Goal: Task Accomplishment & Management: Manage account settings

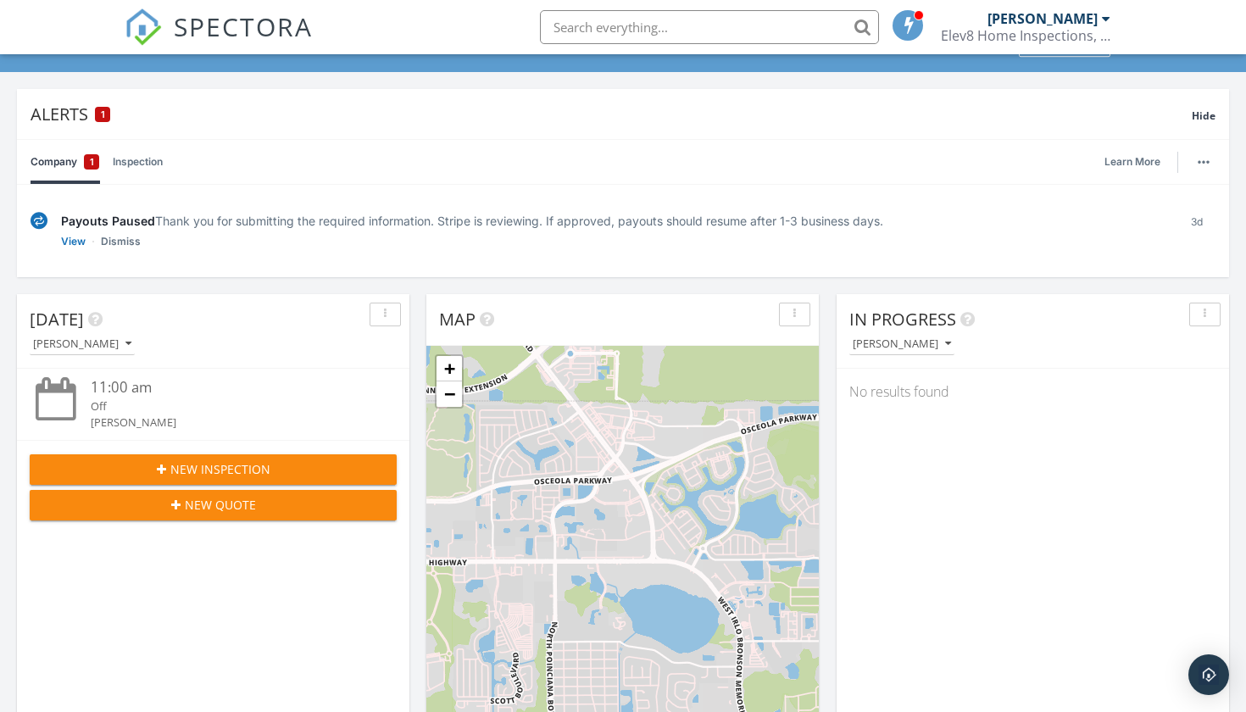
scroll to position [83, 0]
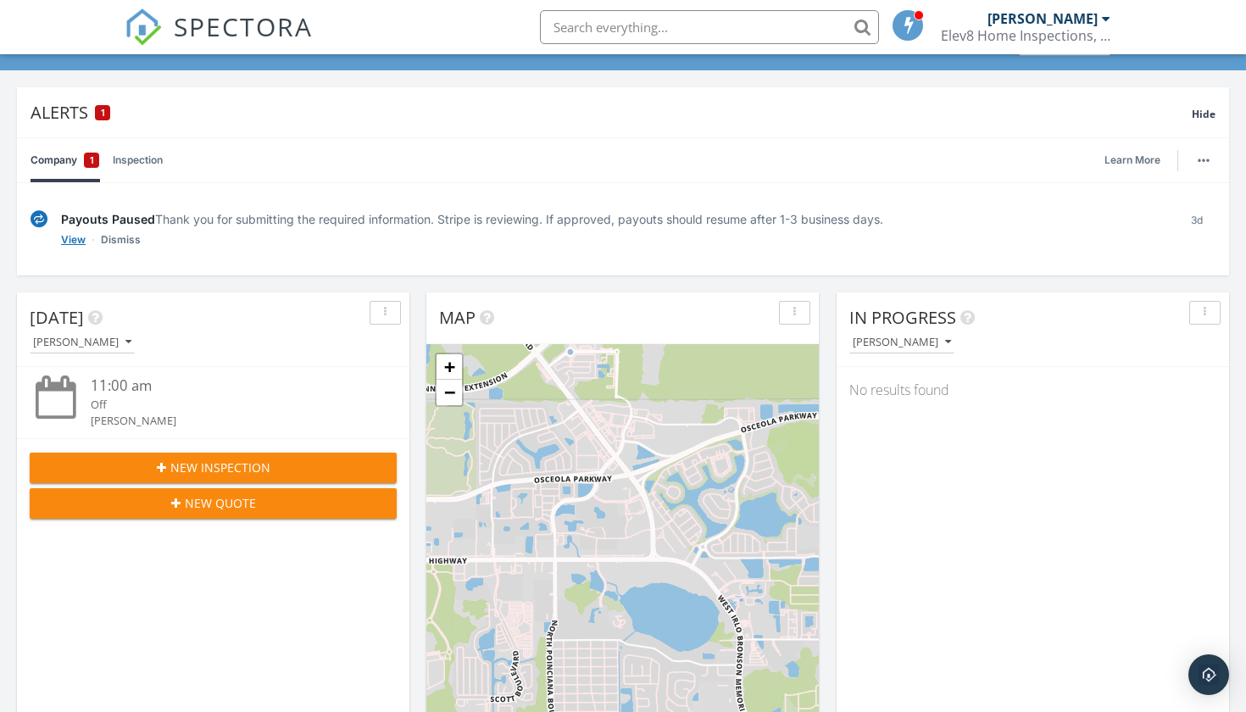
click at [69, 238] on link "View" at bounding box center [73, 239] width 25 height 17
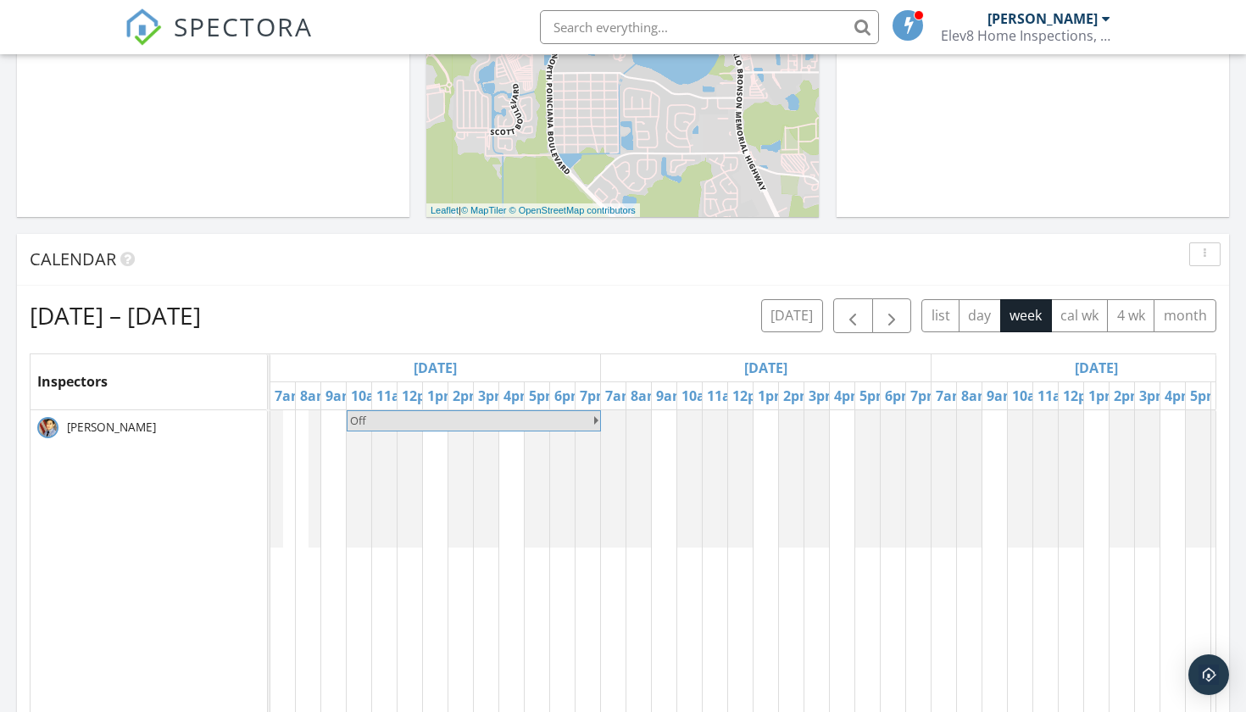
scroll to position [670, 0]
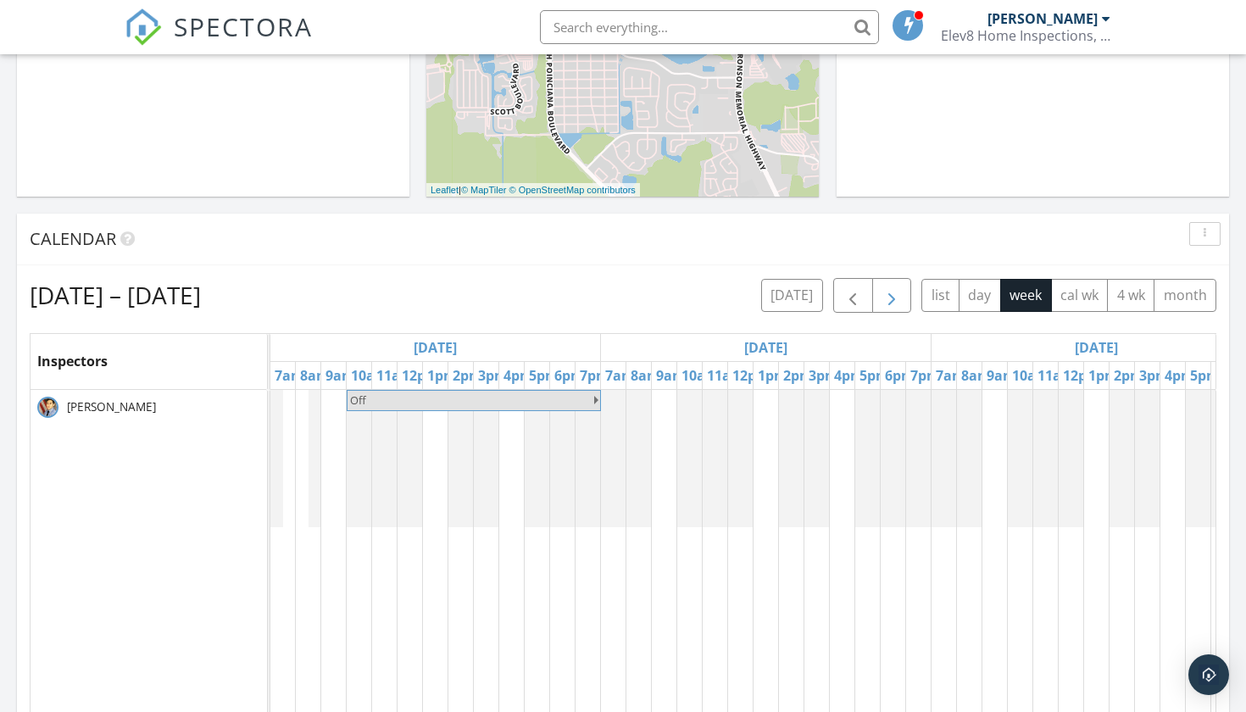
click at [898, 299] on span "button" at bounding box center [891, 296] width 20 height 20
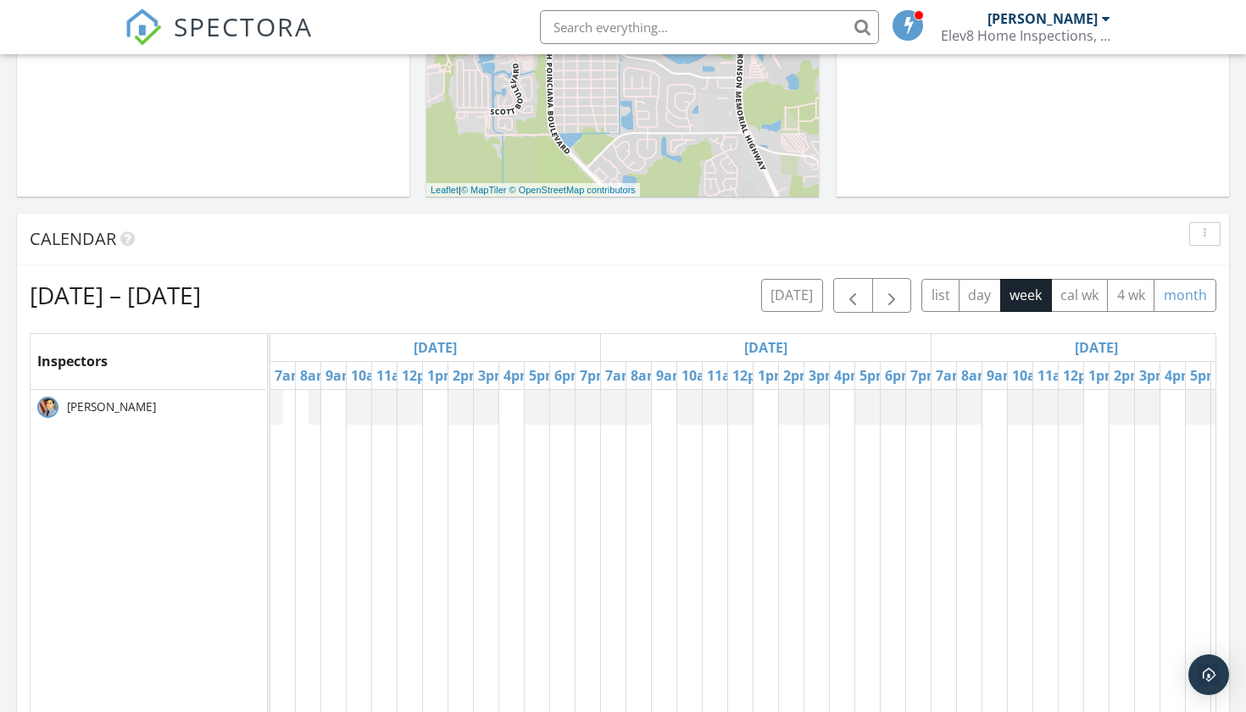
click at [1196, 288] on button "month" at bounding box center [1184, 295] width 63 height 33
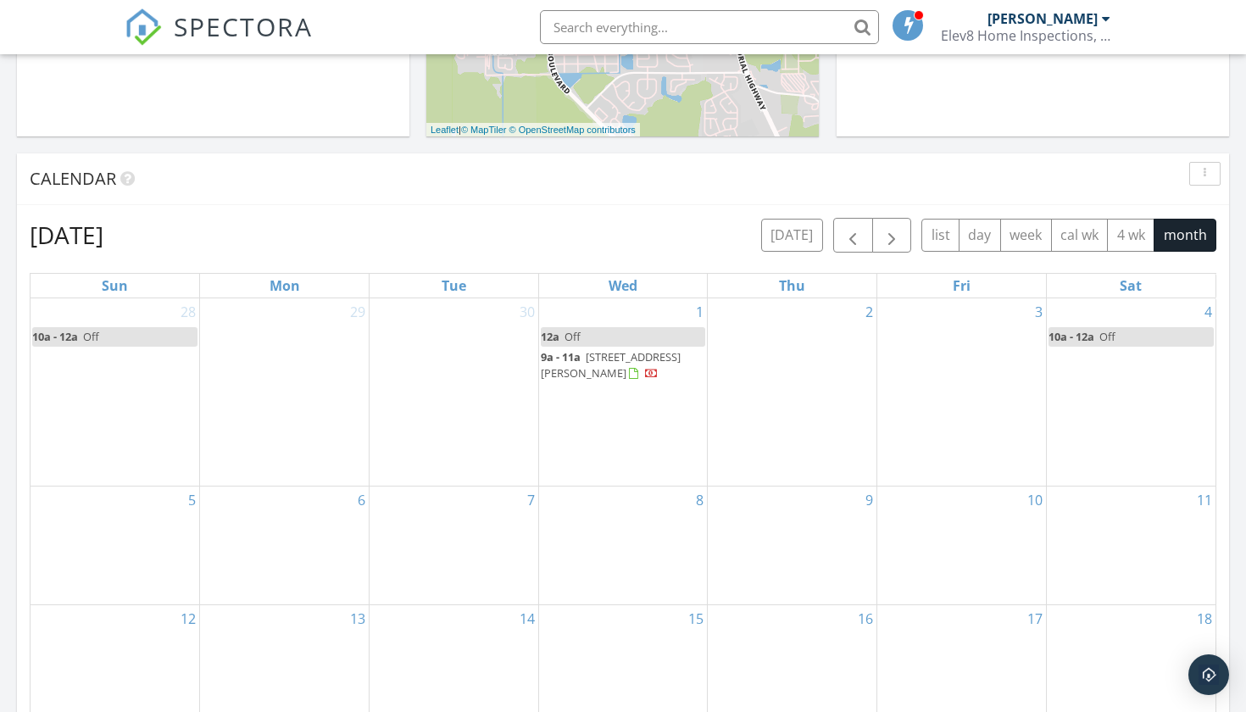
scroll to position [736, 0]
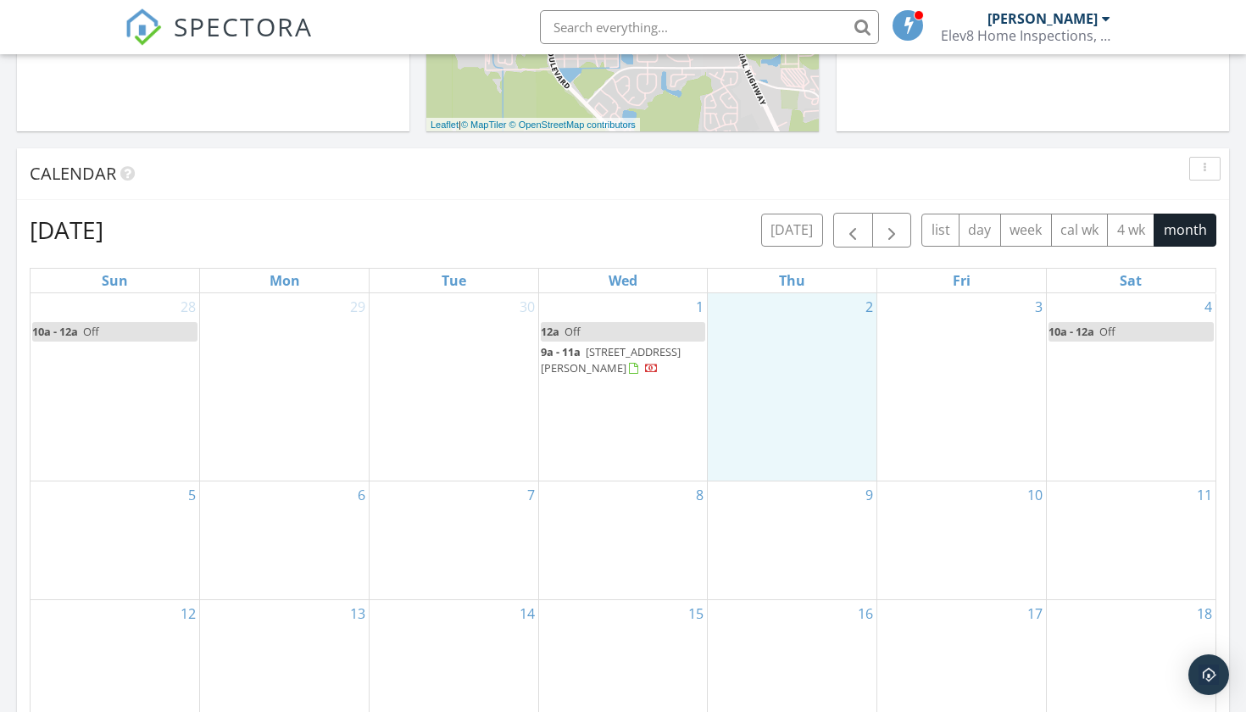
click at [825, 367] on div "2" at bounding box center [792, 386] width 169 height 187
click at [651, 331] on link "12a Off" at bounding box center [623, 331] width 165 height 19
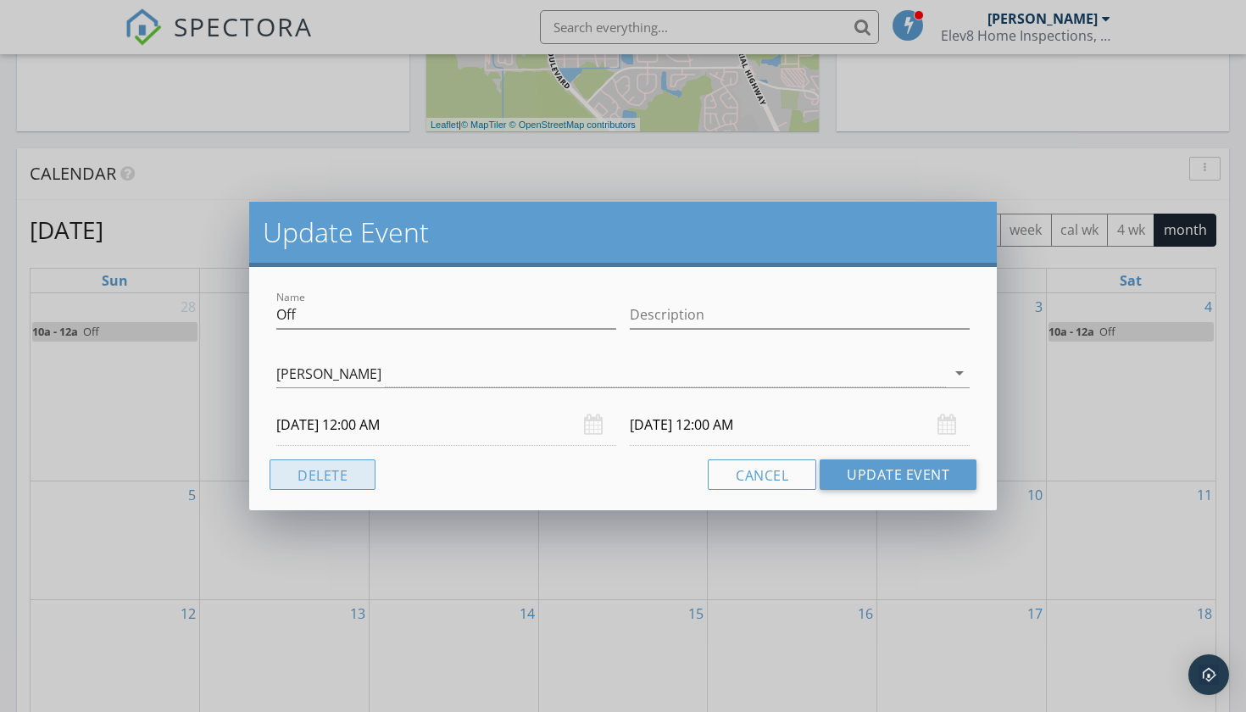
click at [341, 468] on button "Delete" at bounding box center [323, 474] width 106 height 31
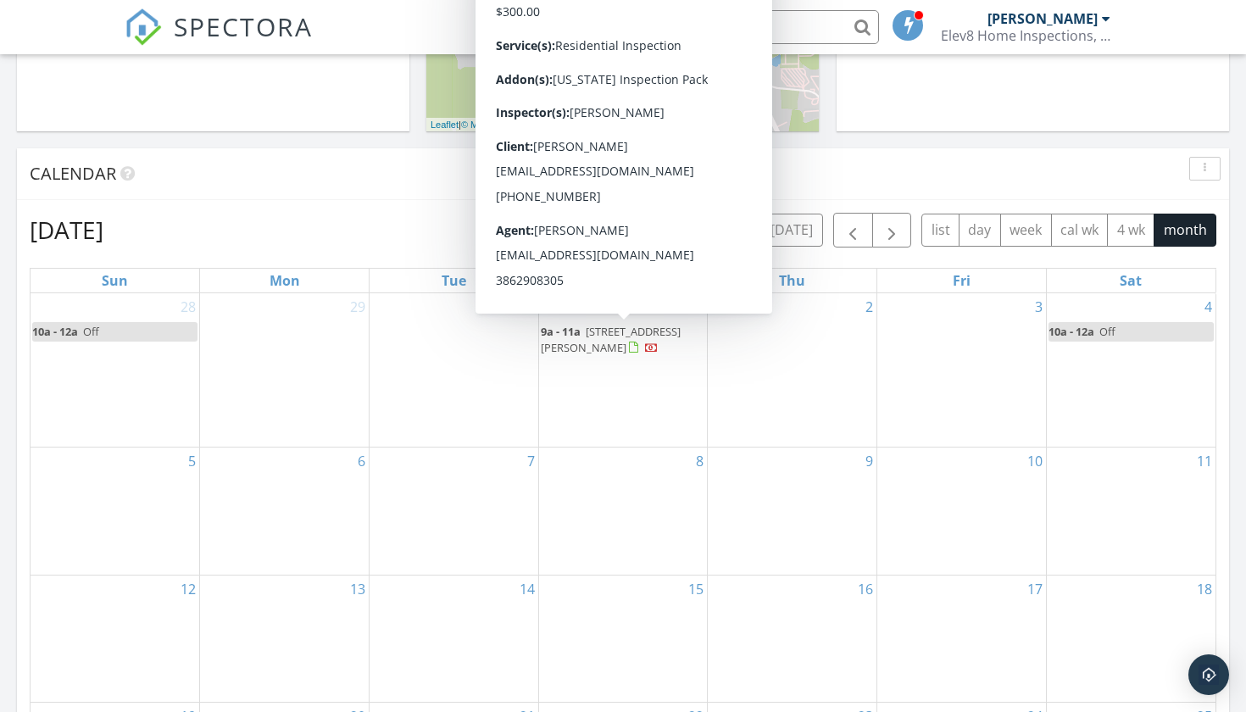
click at [670, 332] on span "657 Lear Terrace, Deltona 32725" at bounding box center [611, 339] width 140 height 31
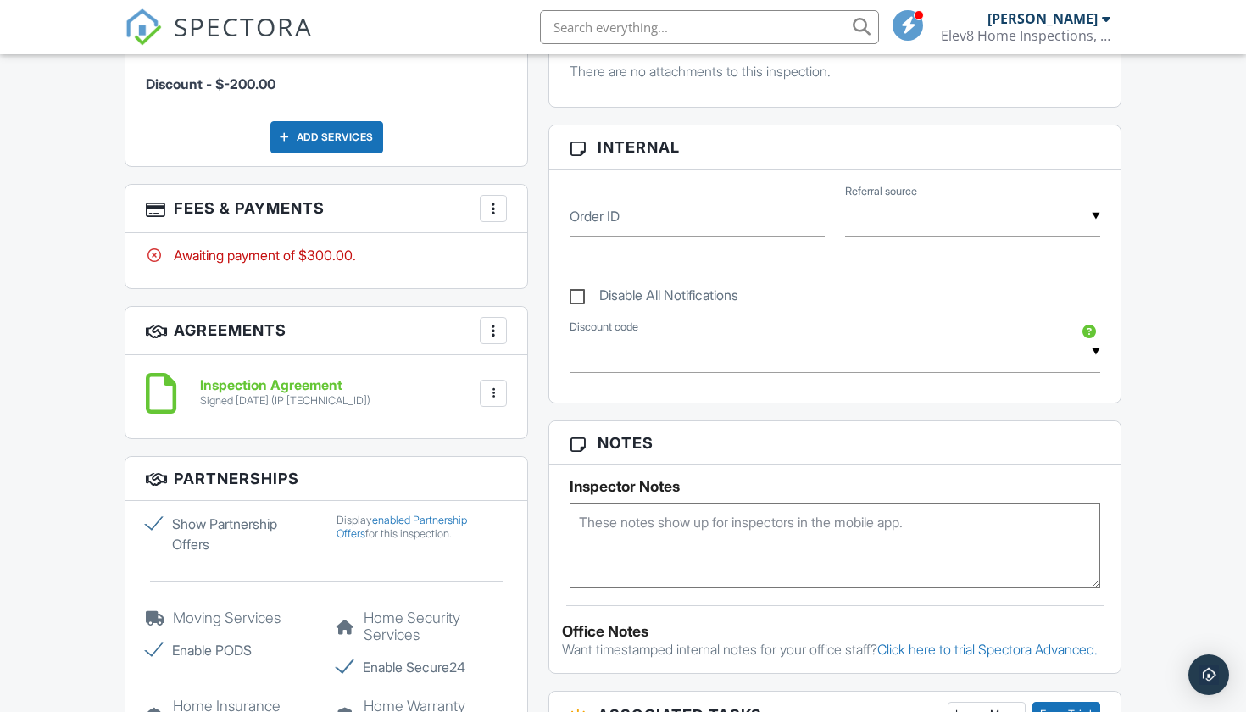
scroll to position [1018, 0]
click at [363, 397] on div "Signed 09/26/2025 (IP 35.139.77.146)" at bounding box center [285, 400] width 170 height 14
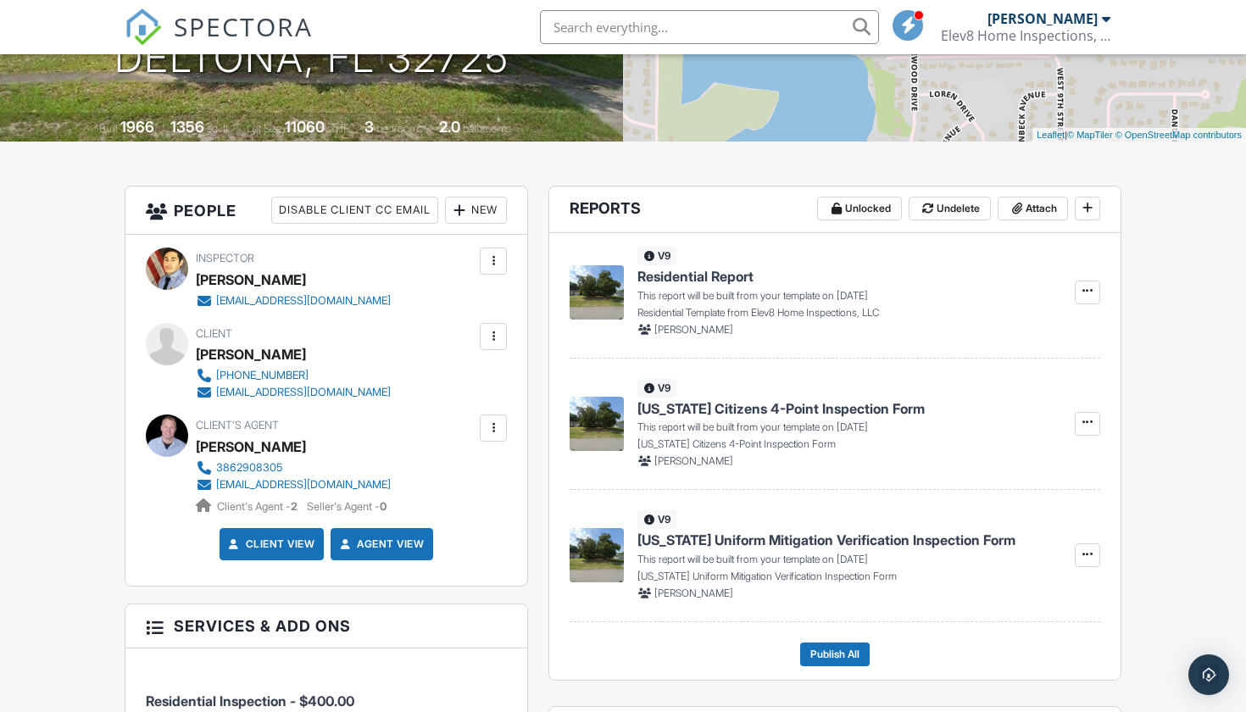
scroll to position [354, 0]
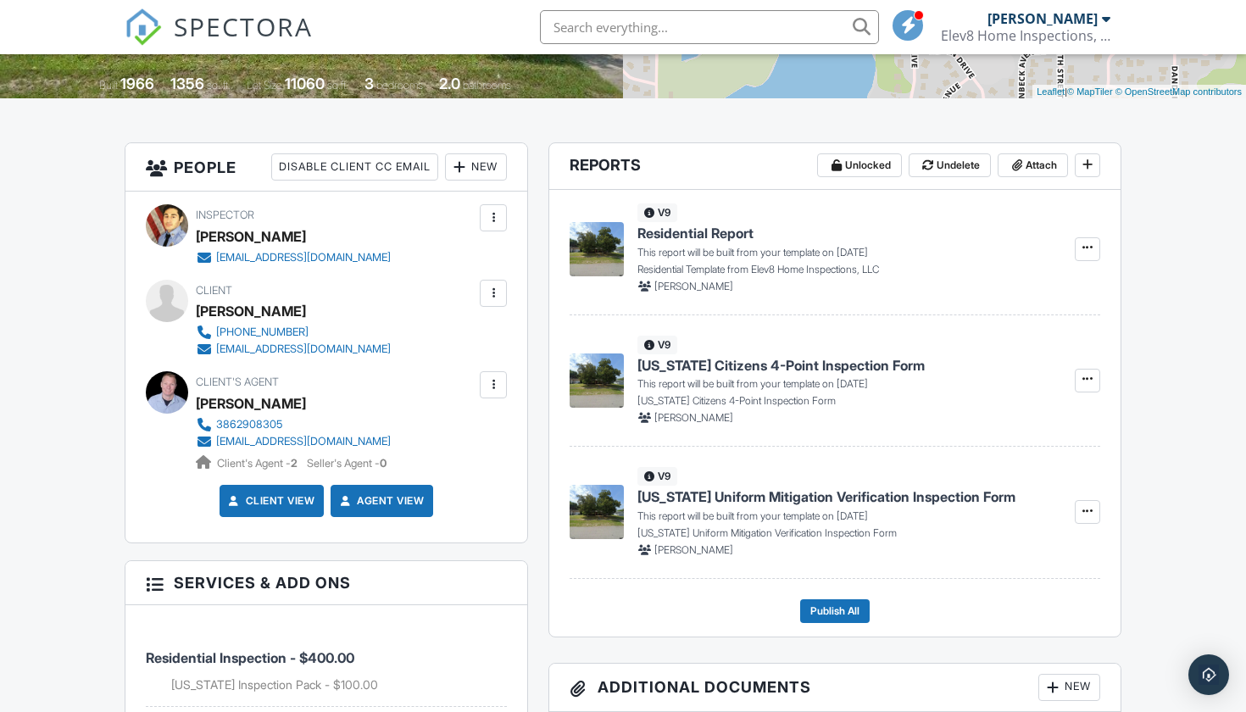
click at [694, 231] on span "Residential Report" at bounding box center [695, 233] width 116 height 19
click at [742, 490] on span "Florida Uniform Mitigation Verification Inspection Form" at bounding box center [826, 496] width 378 height 19
click at [686, 370] on span "[US_STATE] Citizens 4-Point Inspection Form" at bounding box center [780, 365] width 287 height 19
click at [1087, 167] on icon at bounding box center [1087, 164] width 10 height 12
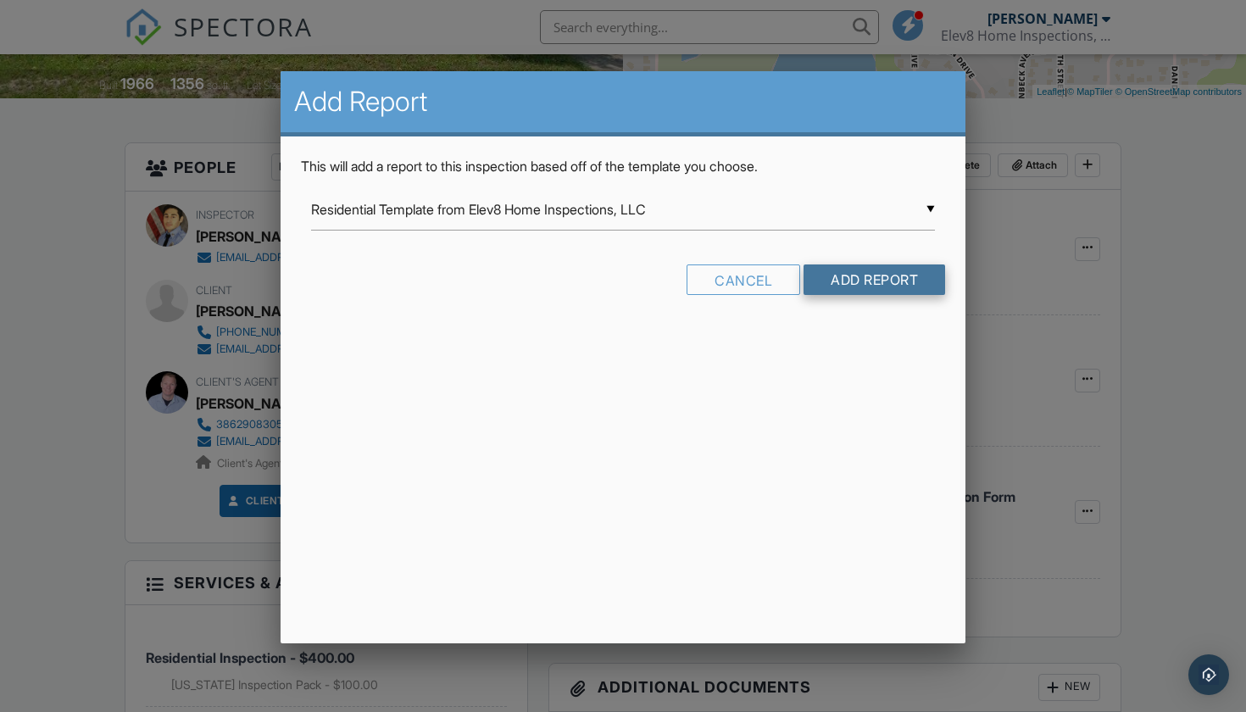
click at [861, 284] on input "Add Report" at bounding box center [874, 279] width 142 height 31
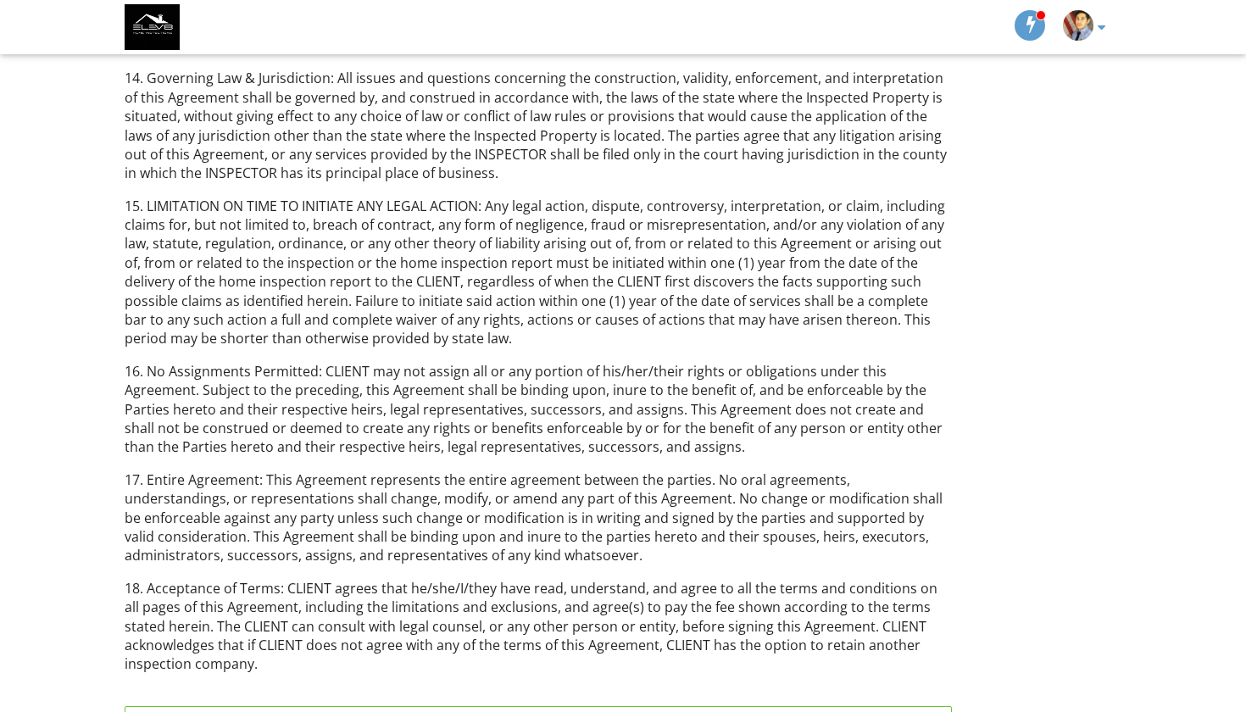
scroll to position [2732, 0]
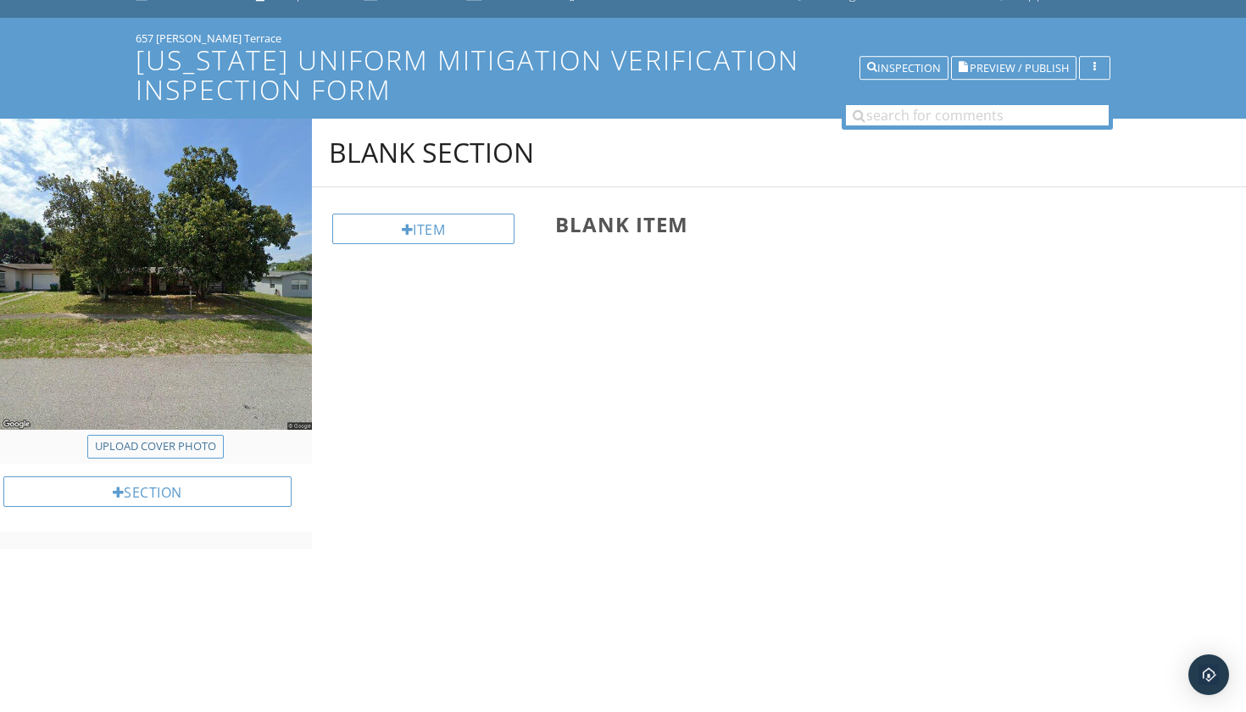
scroll to position [68, 0]
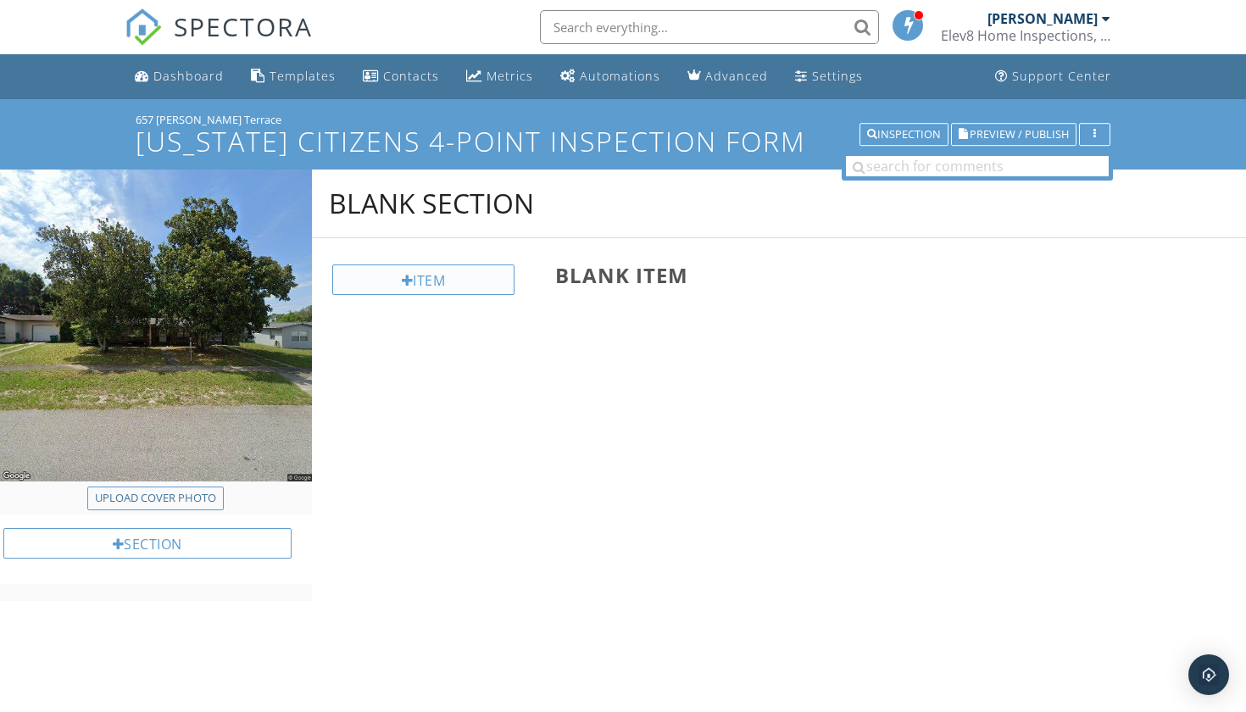
click at [479, 291] on div "Item" at bounding box center [423, 279] width 183 height 31
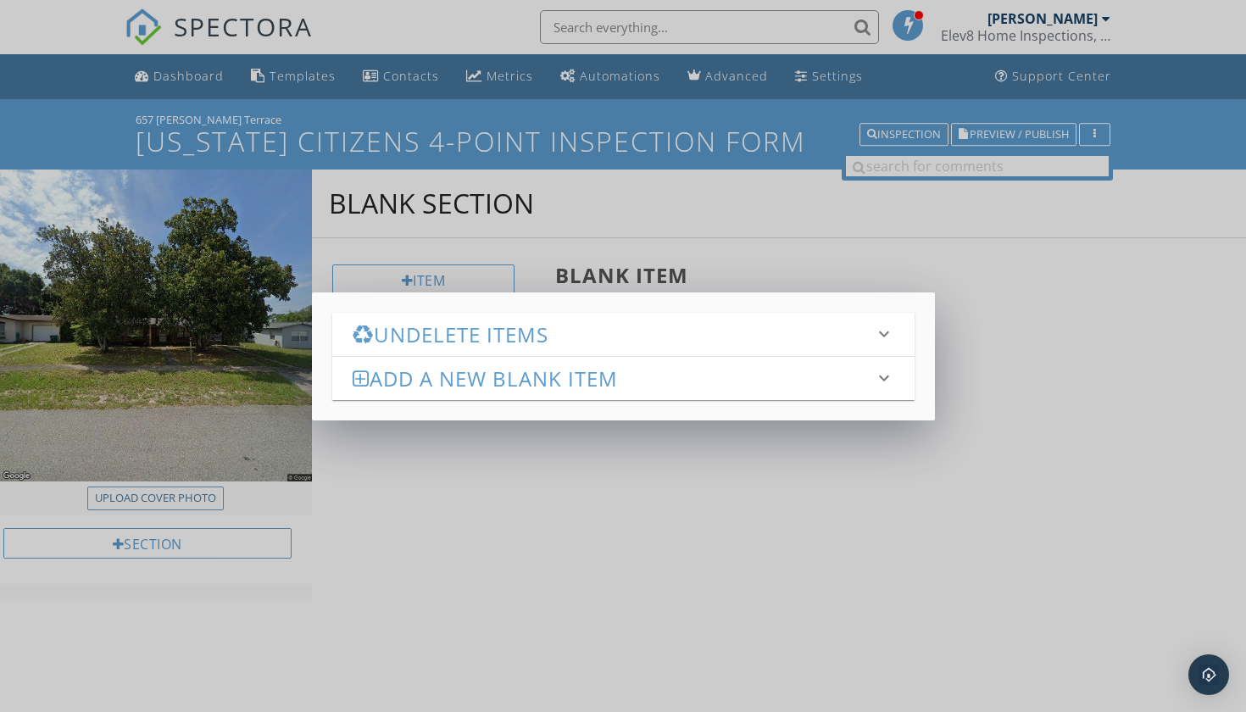
click at [967, 232] on div "Undelete Items keyboard_arrow_down Fetching deleted items... Add a new Blank It…" at bounding box center [623, 356] width 1246 height 712
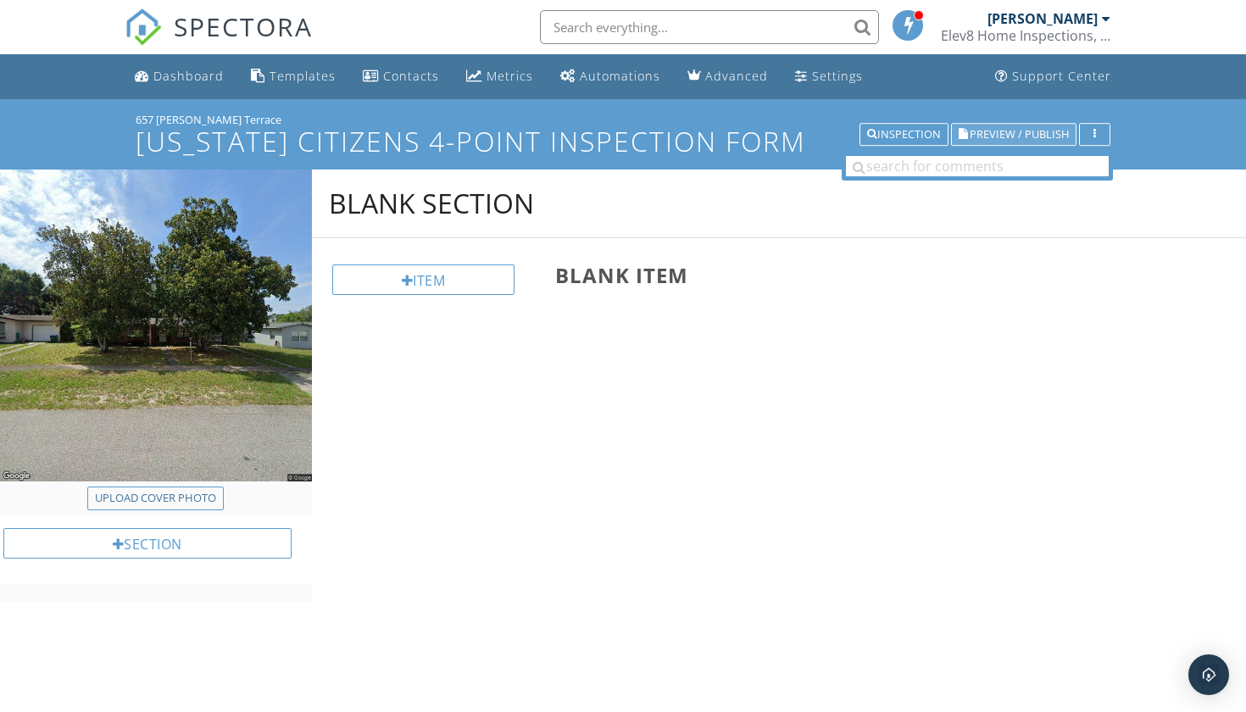
click at [998, 134] on span "Preview / Publish" at bounding box center [1019, 134] width 99 height 11
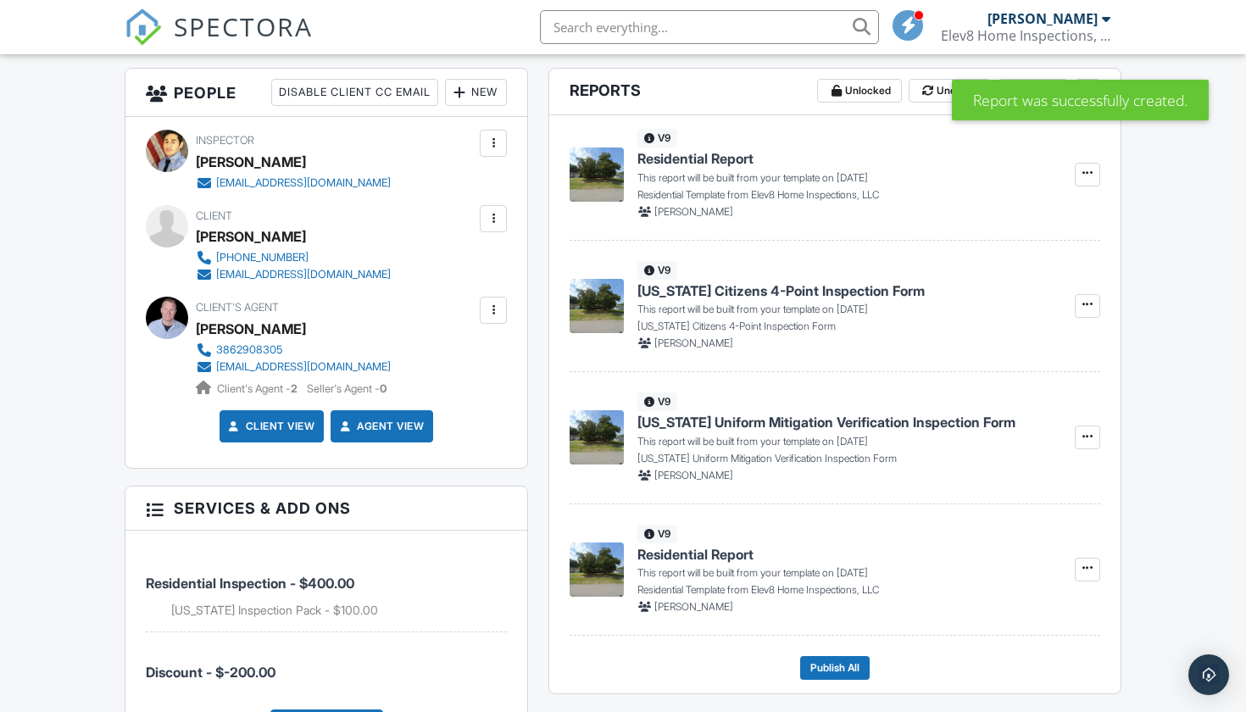
scroll to position [440, 0]
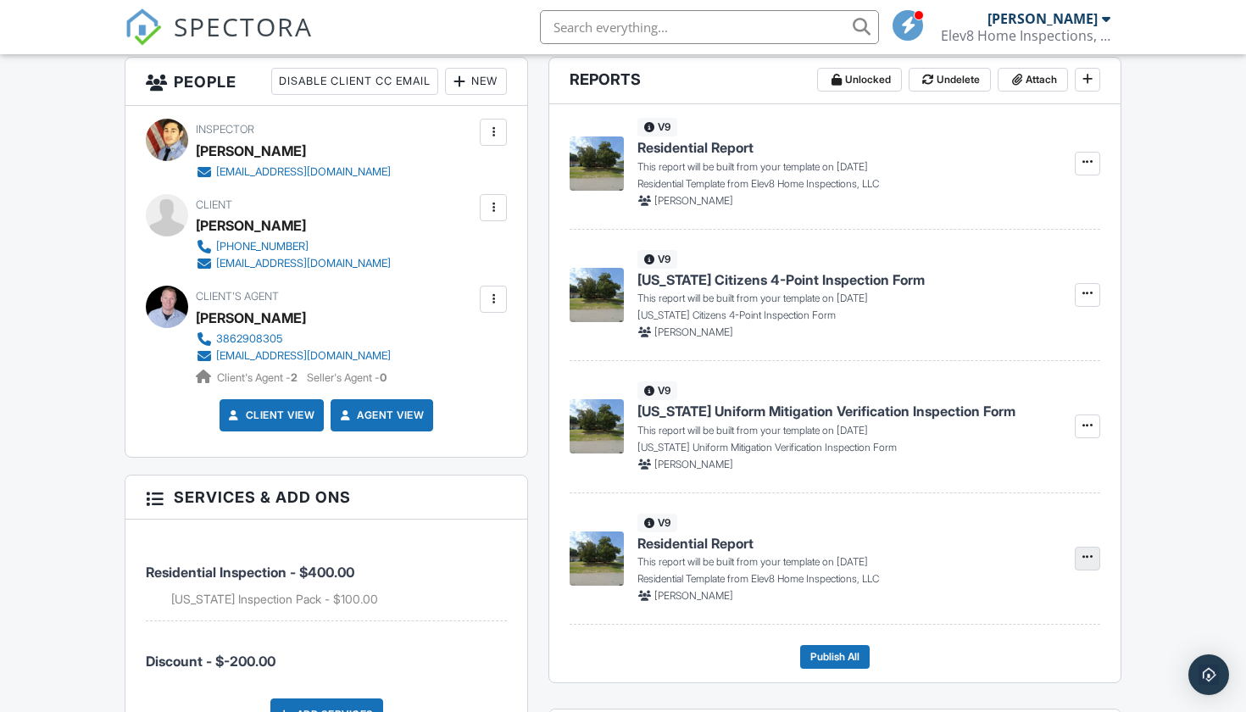
click at [1099, 561] on button at bounding box center [1087, 559] width 25 height 24
click at [998, 638] on span "Delete Report" at bounding box center [987, 642] width 75 height 18
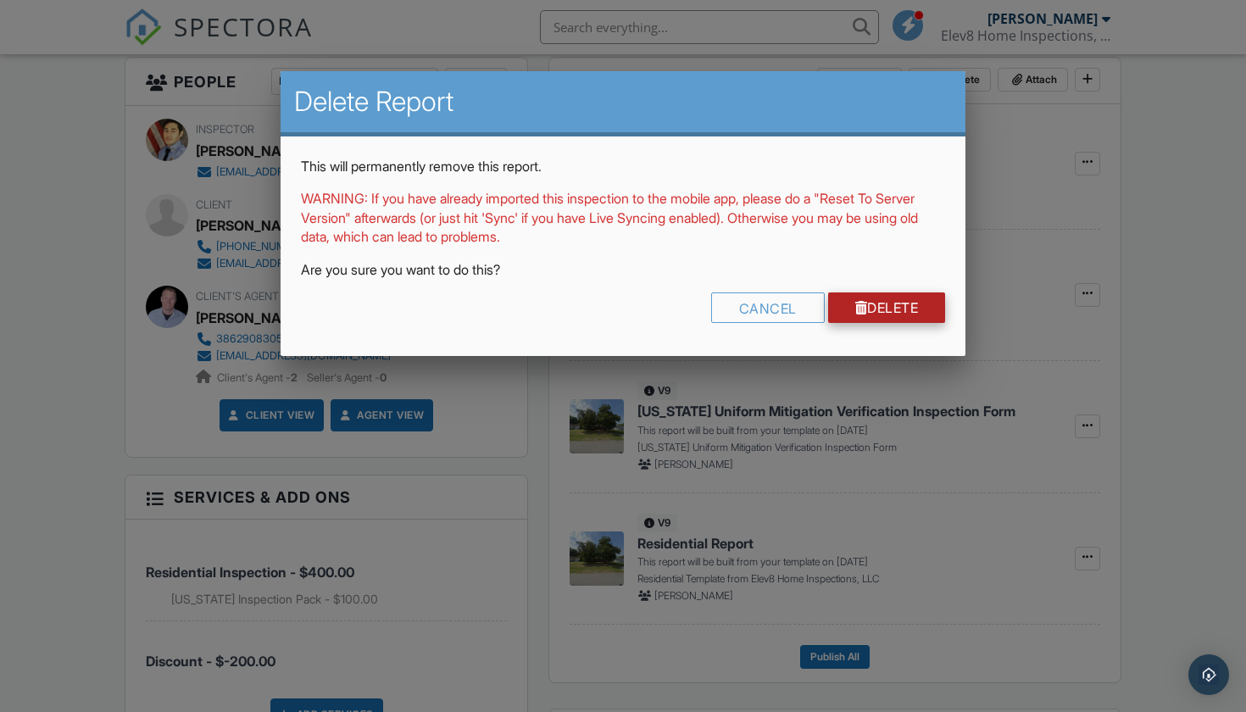
click at [903, 303] on link "Delete" at bounding box center [887, 307] width 118 height 31
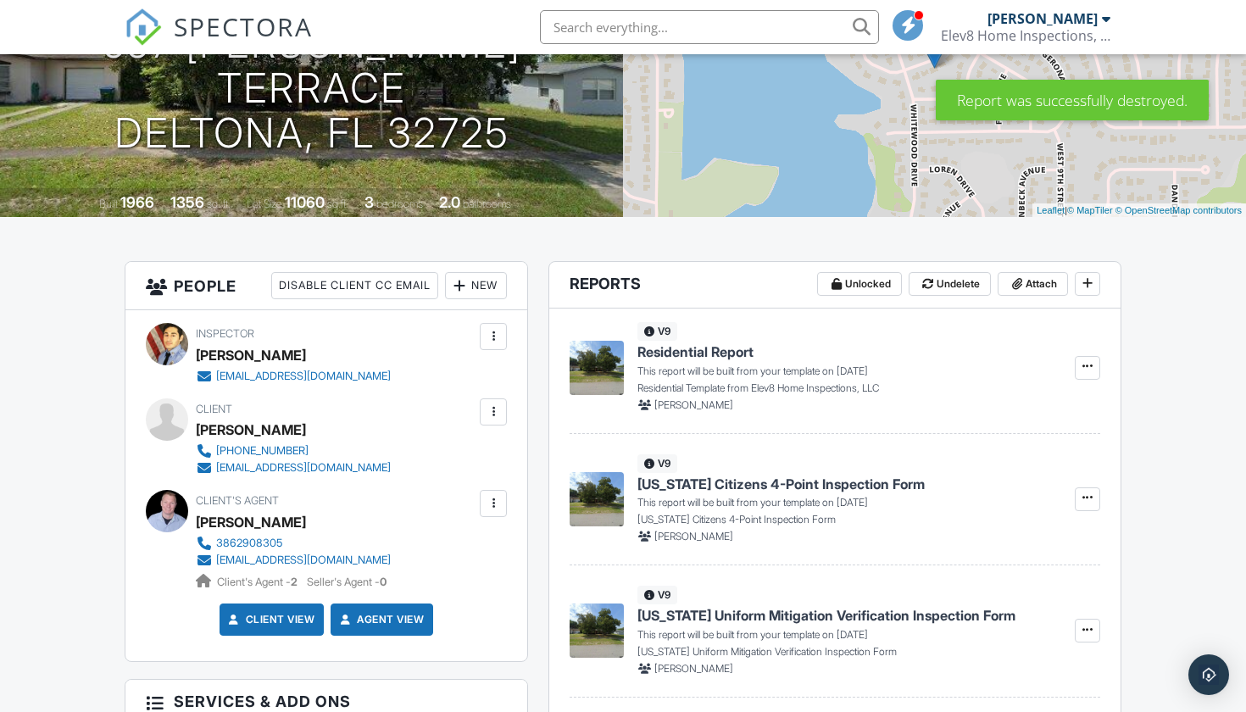
scroll to position [331, 0]
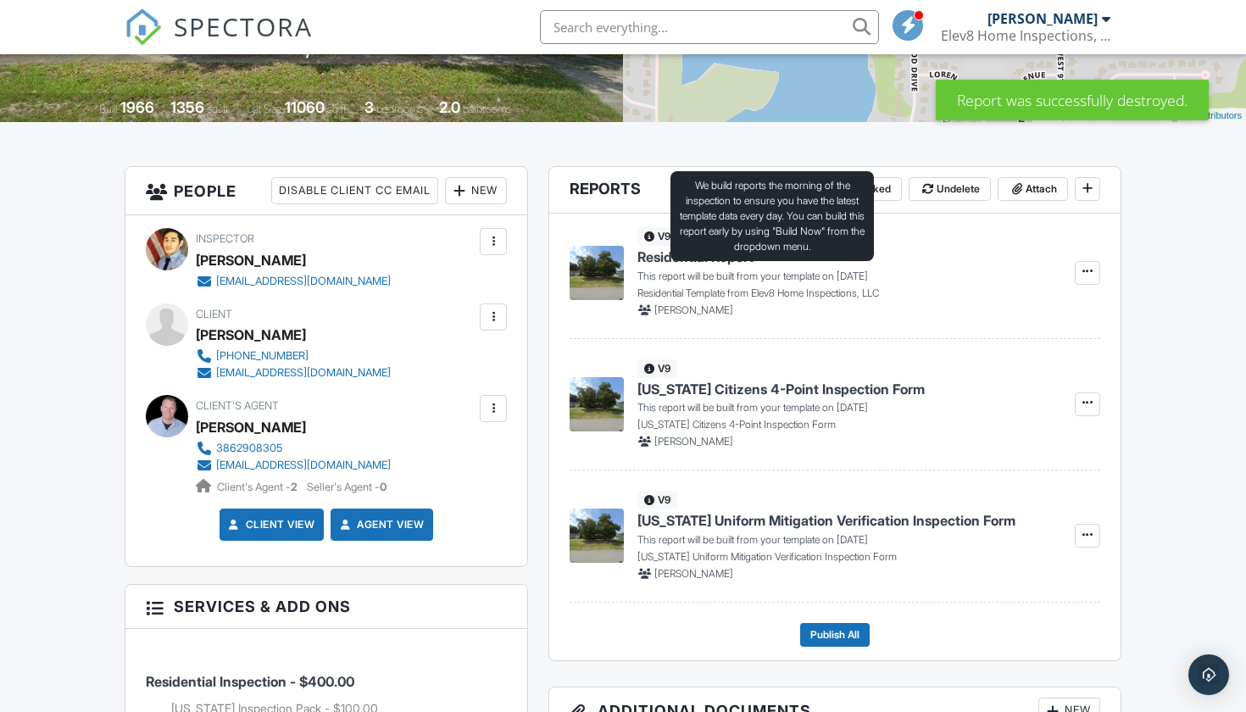
click at [747, 271] on p "This report will be built from your template on 10/01/2025" at bounding box center [752, 276] width 231 height 15
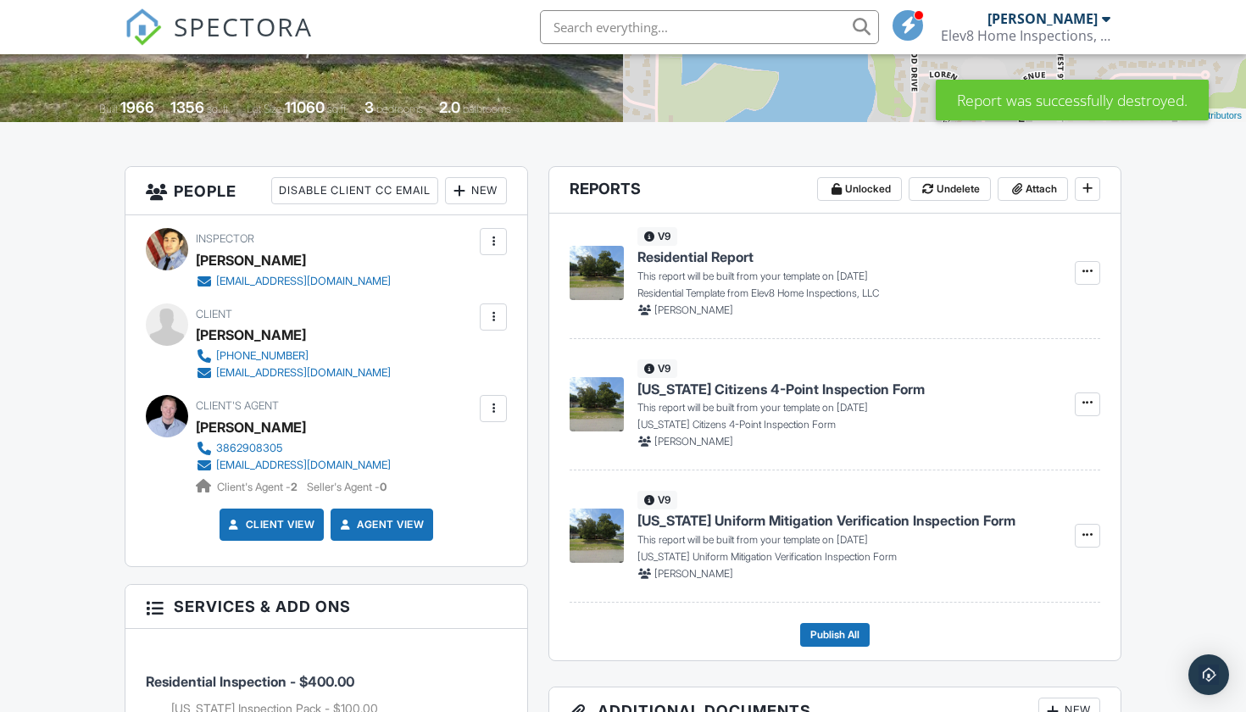
click at [643, 256] on span "Residential Report" at bounding box center [695, 256] width 116 height 19
click at [1087, 275] on icon at bounding box center [1087, 271] width 10 height 12
click at [987, 357] on span "Delete Report" at bounding box center [987, 357] width 75 height 18
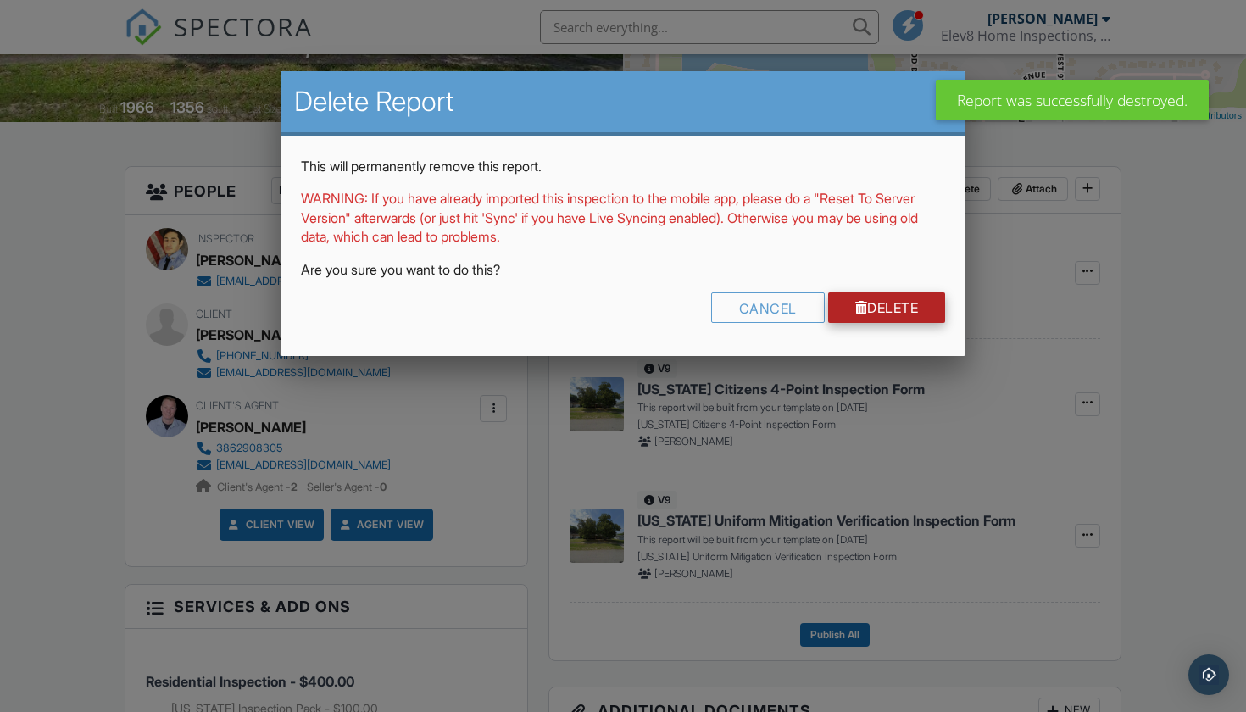
click at [902, 317] on link "Delete" at bounding box center [887, 307] width 118 height 31
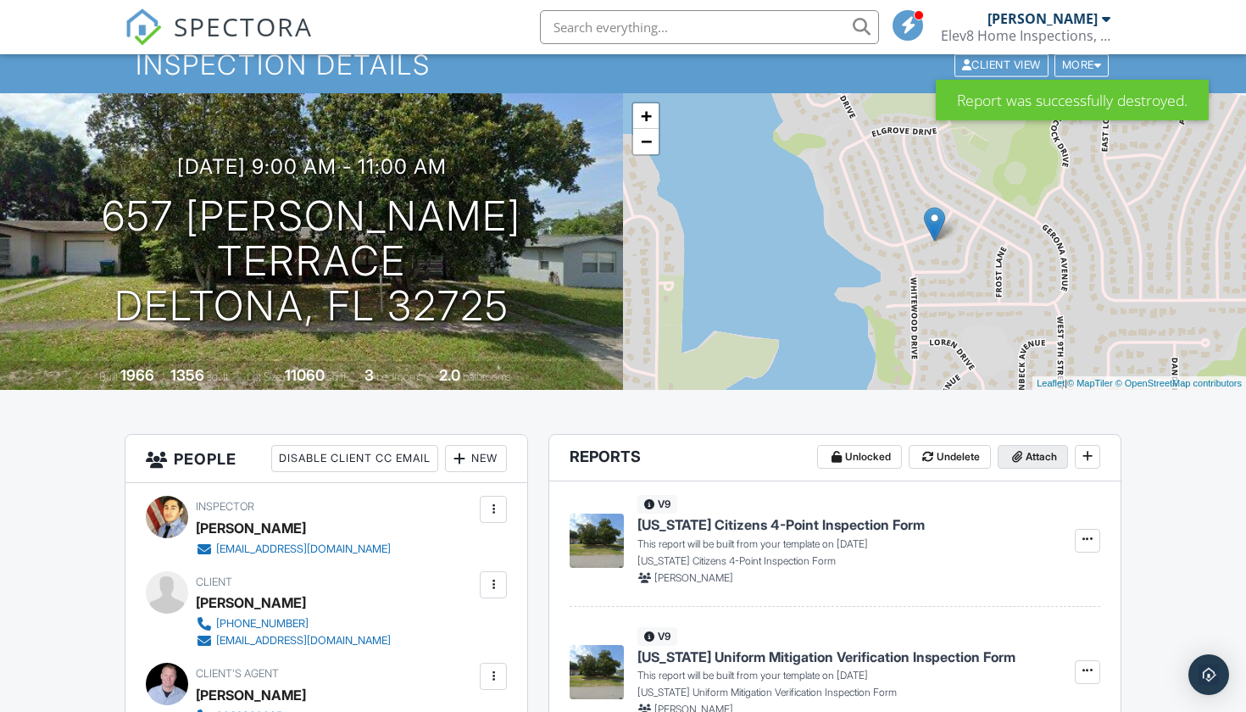
scroll to position [99, 0]
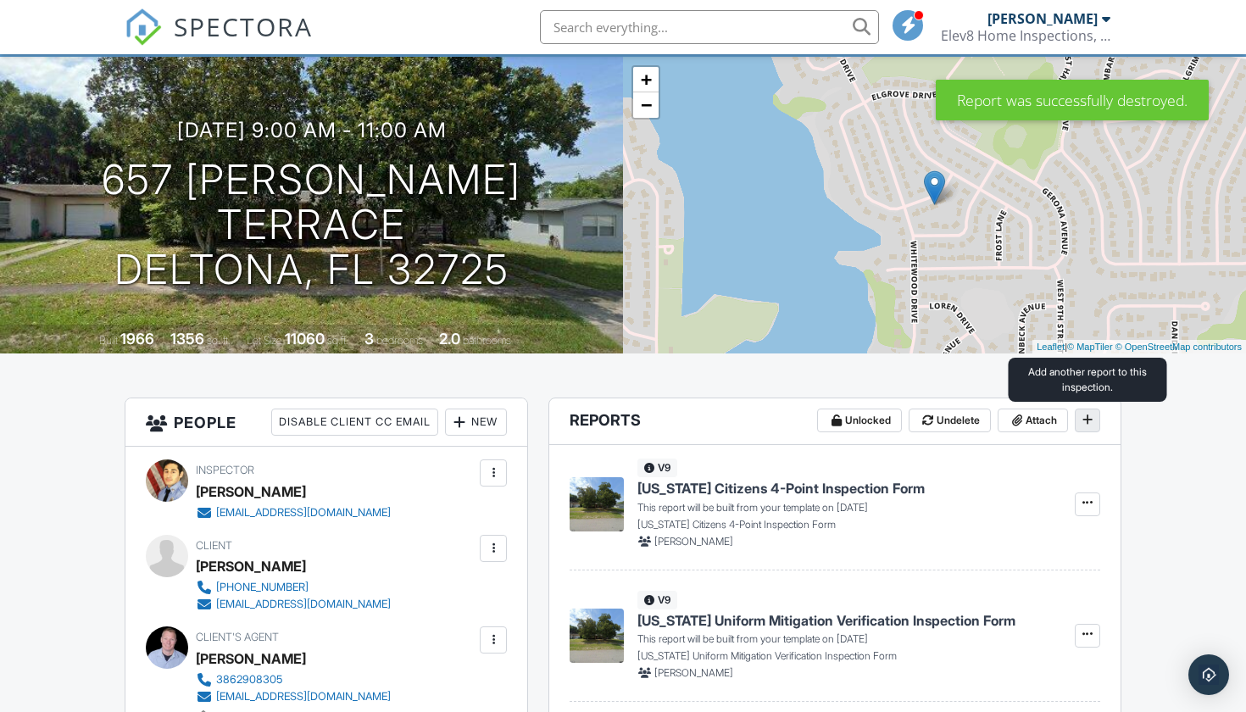
click at [1076, 422] on button at bounding box center [1087, 420] width 25 height 24
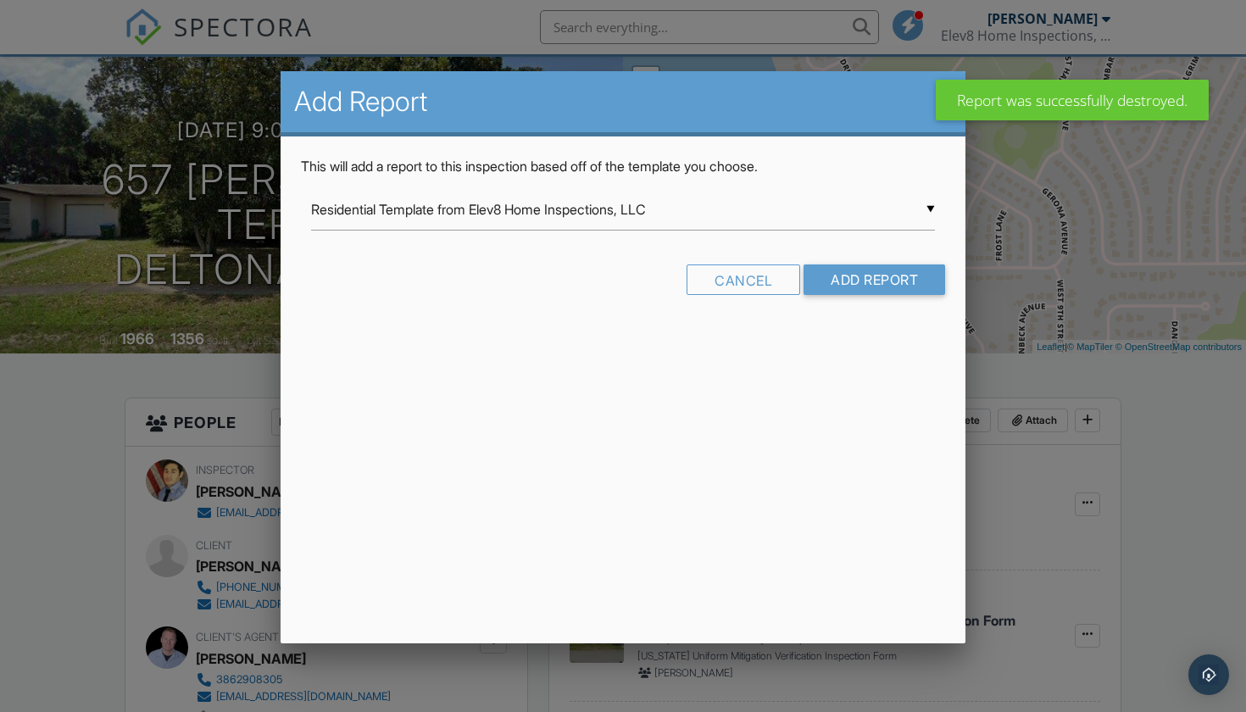
click at [705, 224] on div "▼ Residential Template from Elev8 Home Inspections, LLC Residential Template fr…" at bounding box center [623, 210] width 625 height 42
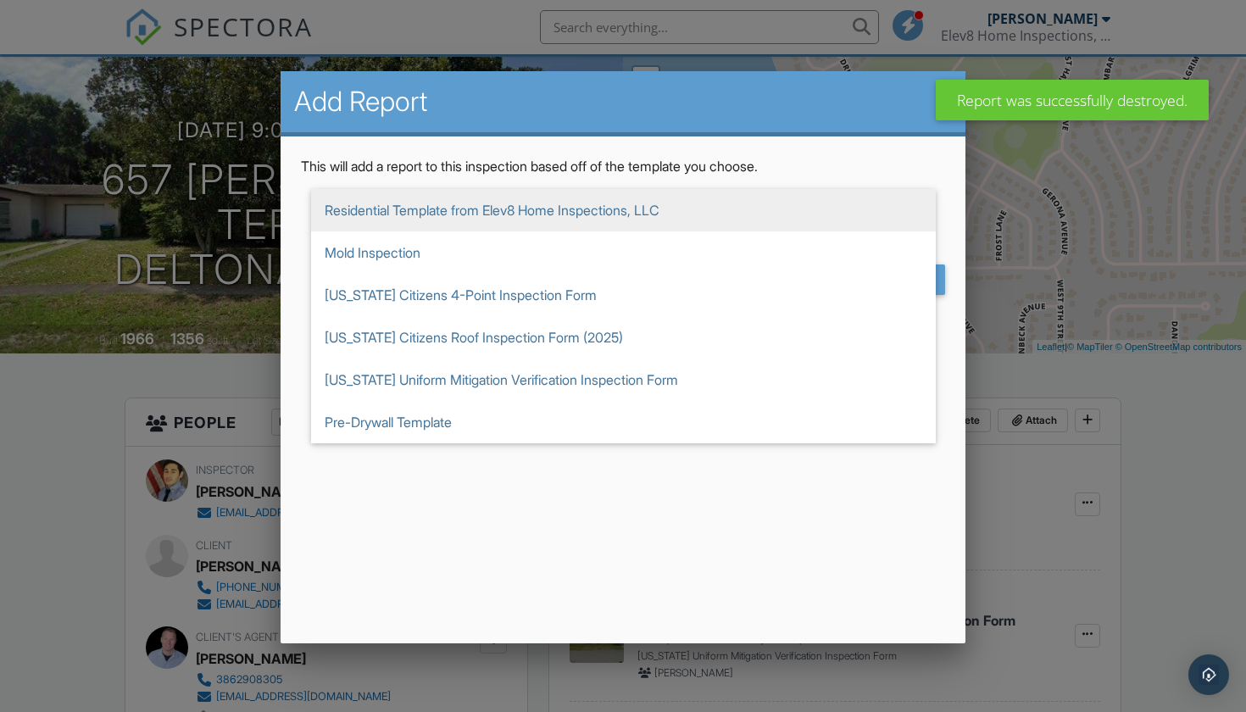
click at [636, 209] on span "Residential Template from Elev8 Home Inspections, LLC" at bounding box center [623, 210] width 625 height 42
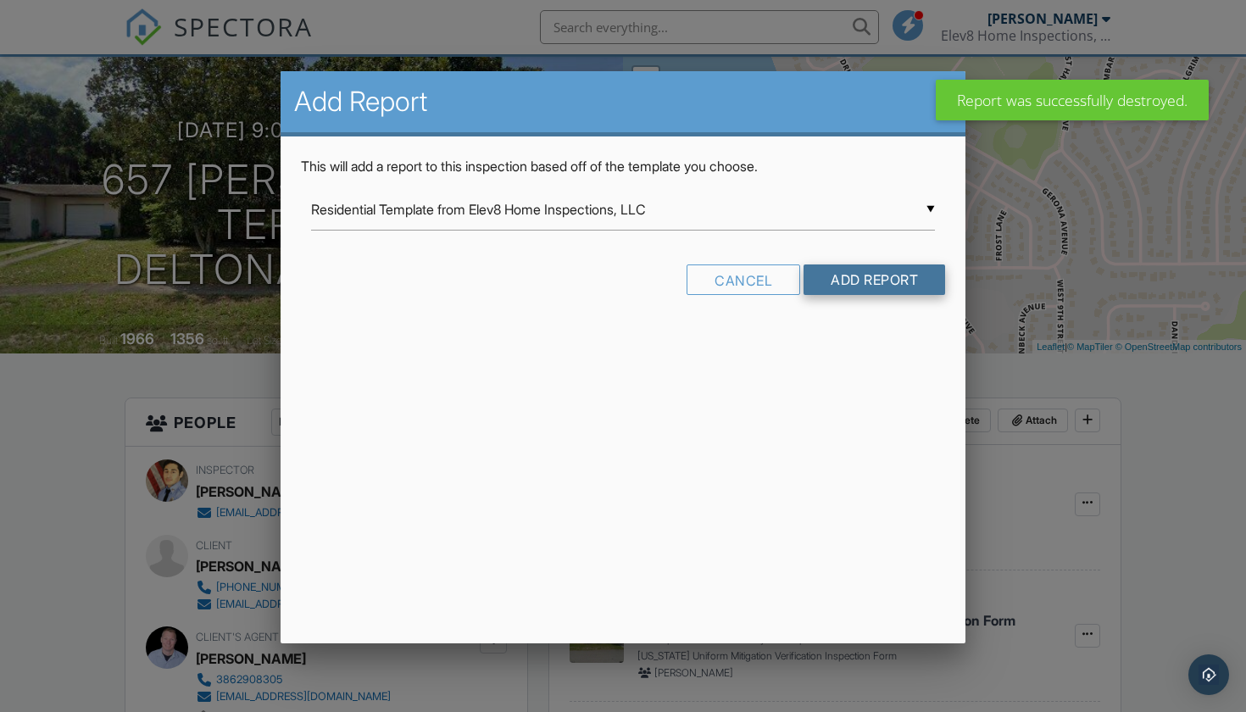
click at [854, 290] on input "Add Report" at bounding box center [874, 279] width 142 height 31
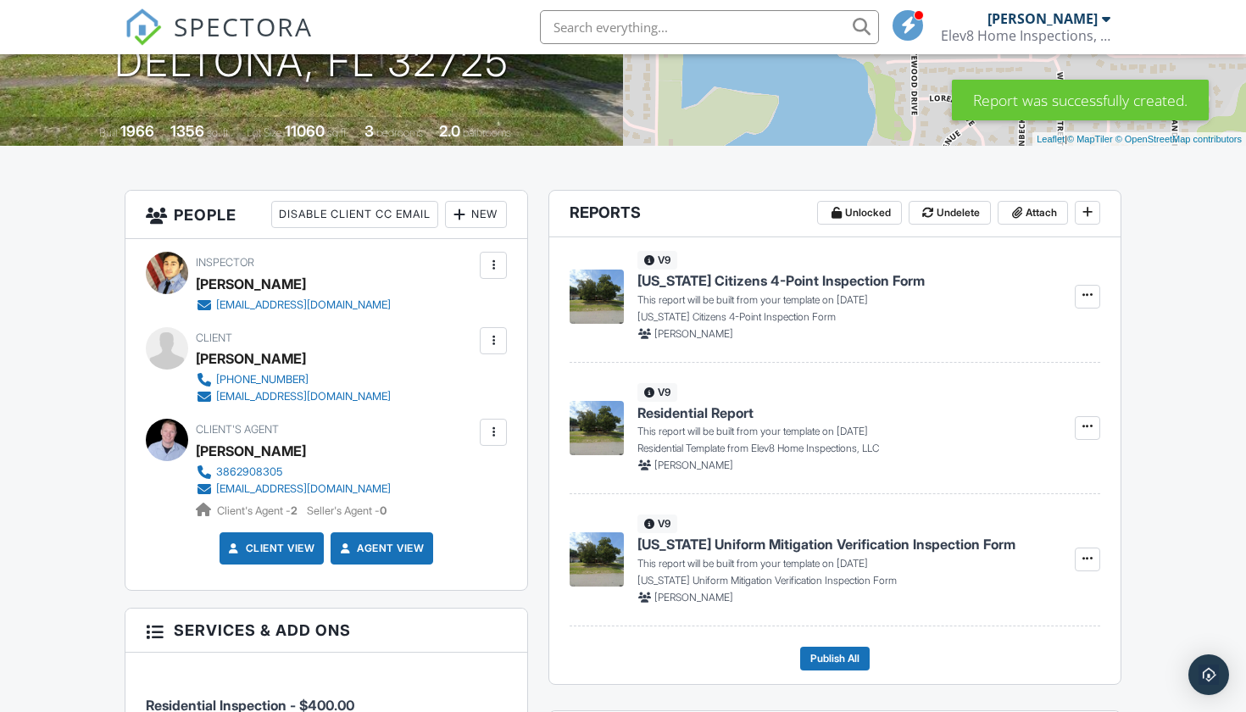
click at [731, 404] on span "Residential Report" at bounding box center [695, 412] width 116 height 19
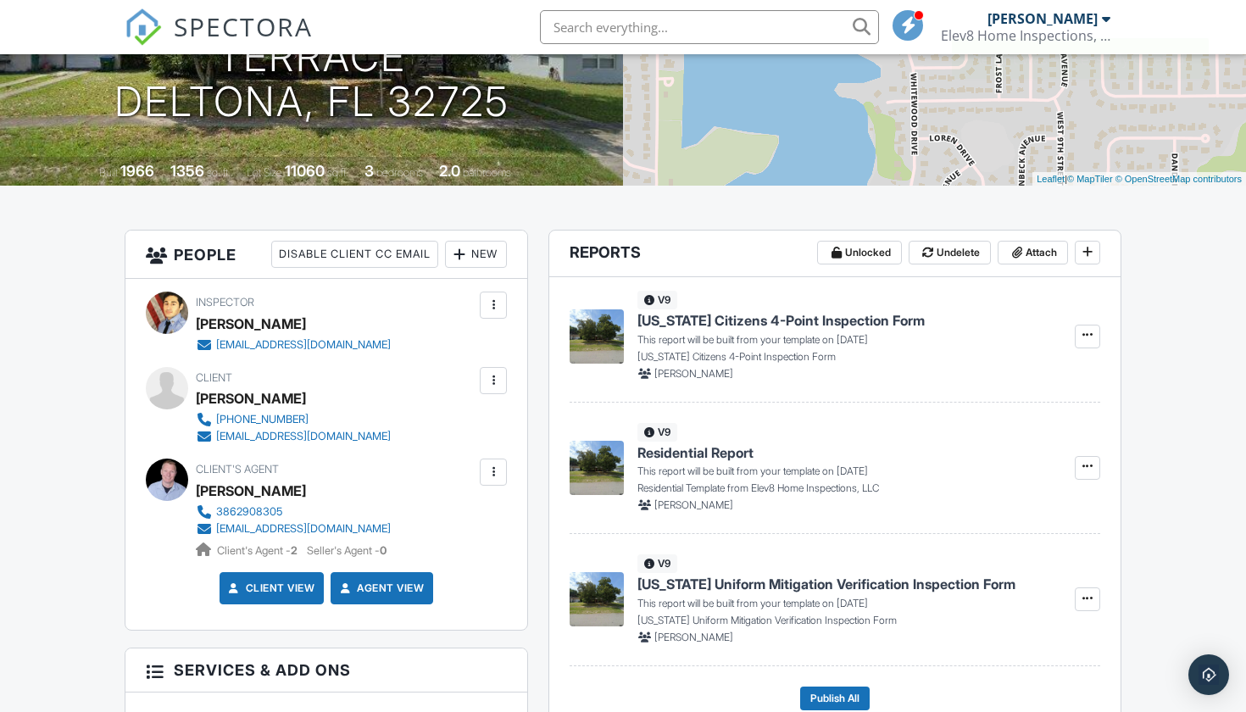
scroll to position [263, 0]
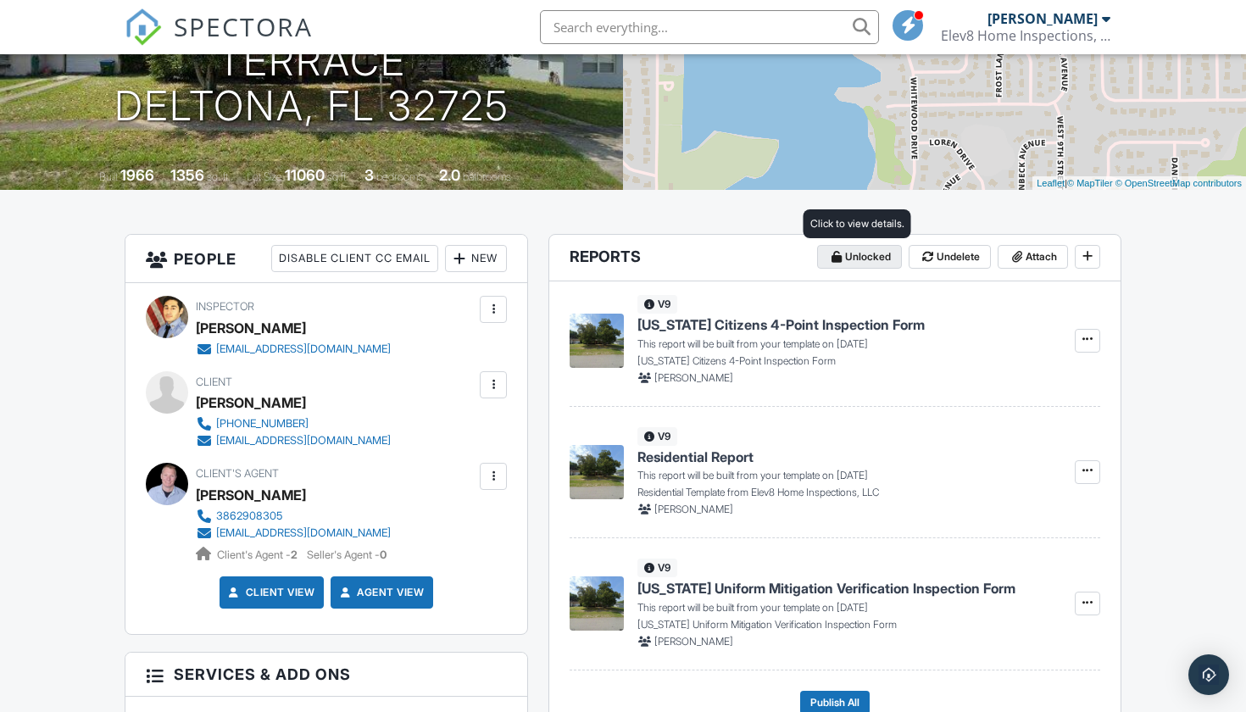
click at [867, 261] on span "Unlocked" at bounding box center [868, 256] width 46 height 17
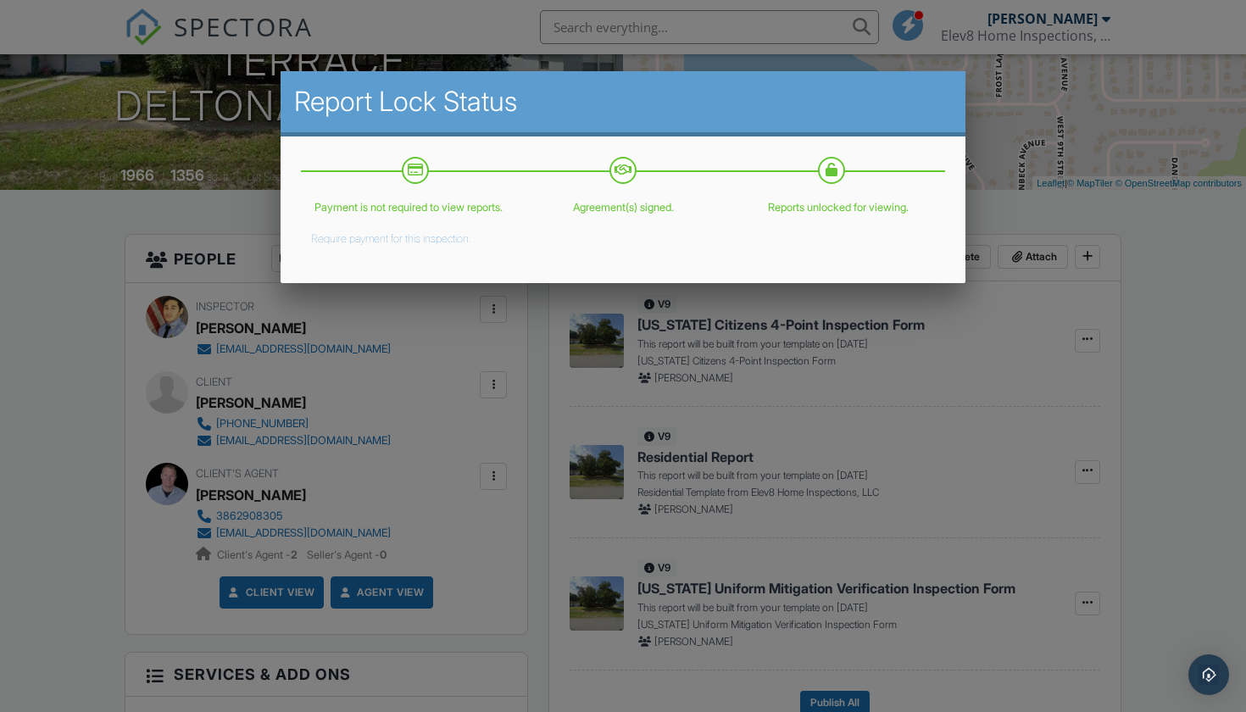
click at [1164, 282] on div at bounding box center [623, 360] width 1246 height 890
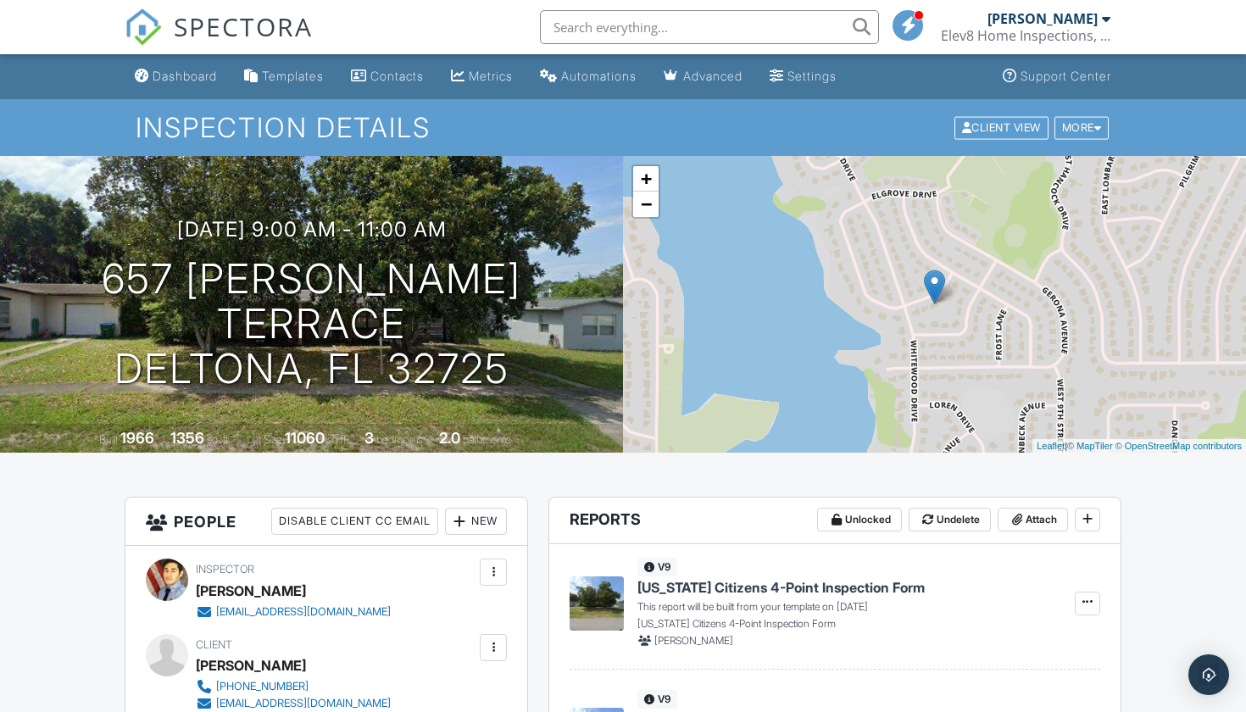
scroll to position [0, 0]
click at [1090, 133] on div "More" at bounding box center [1081, 127] width 55 height 23
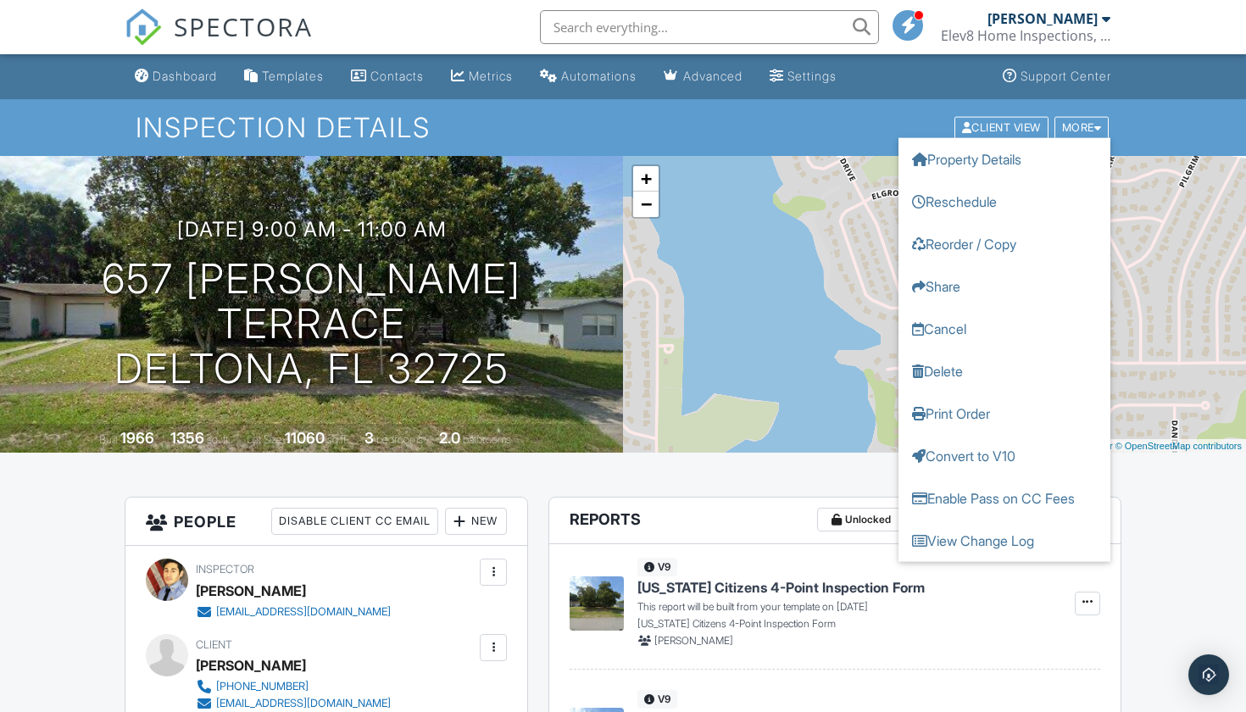
click at [1159, 119] on div "Inspection Details Client View More Property Details Reschedule Reorder / Copy …" at bounding box center [623, 127] width 1246 height 57
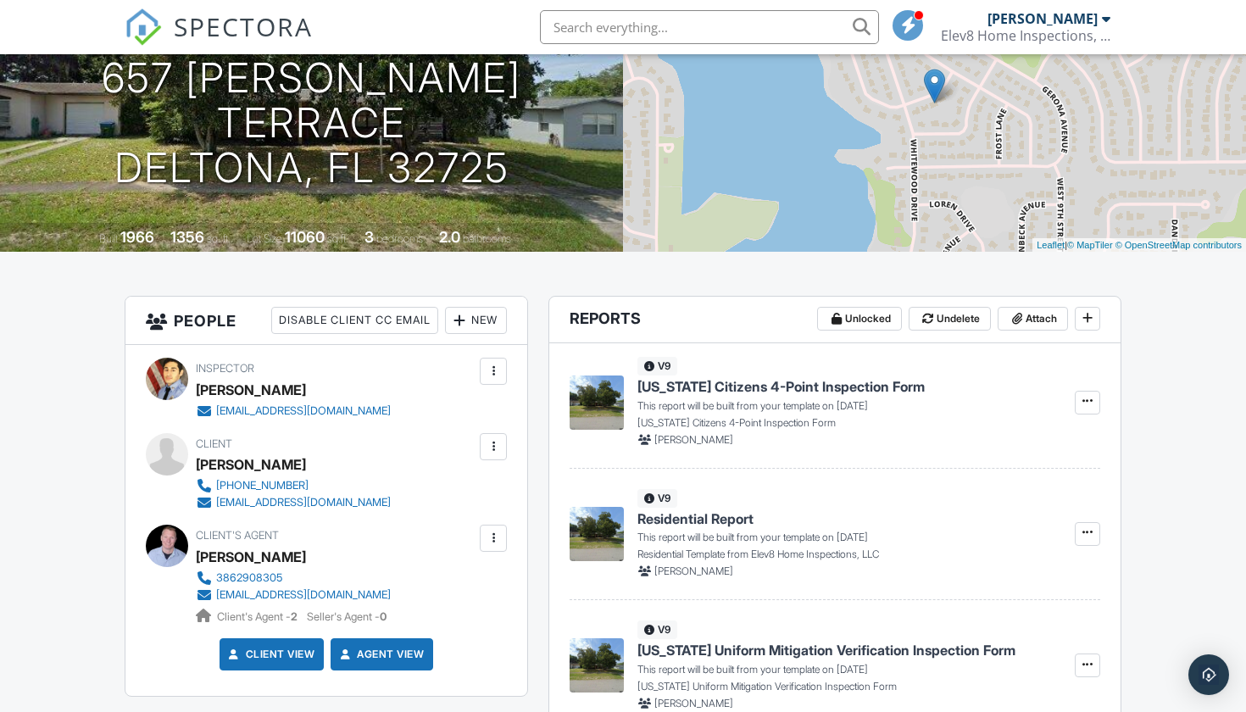
scroll to position [326, 0]
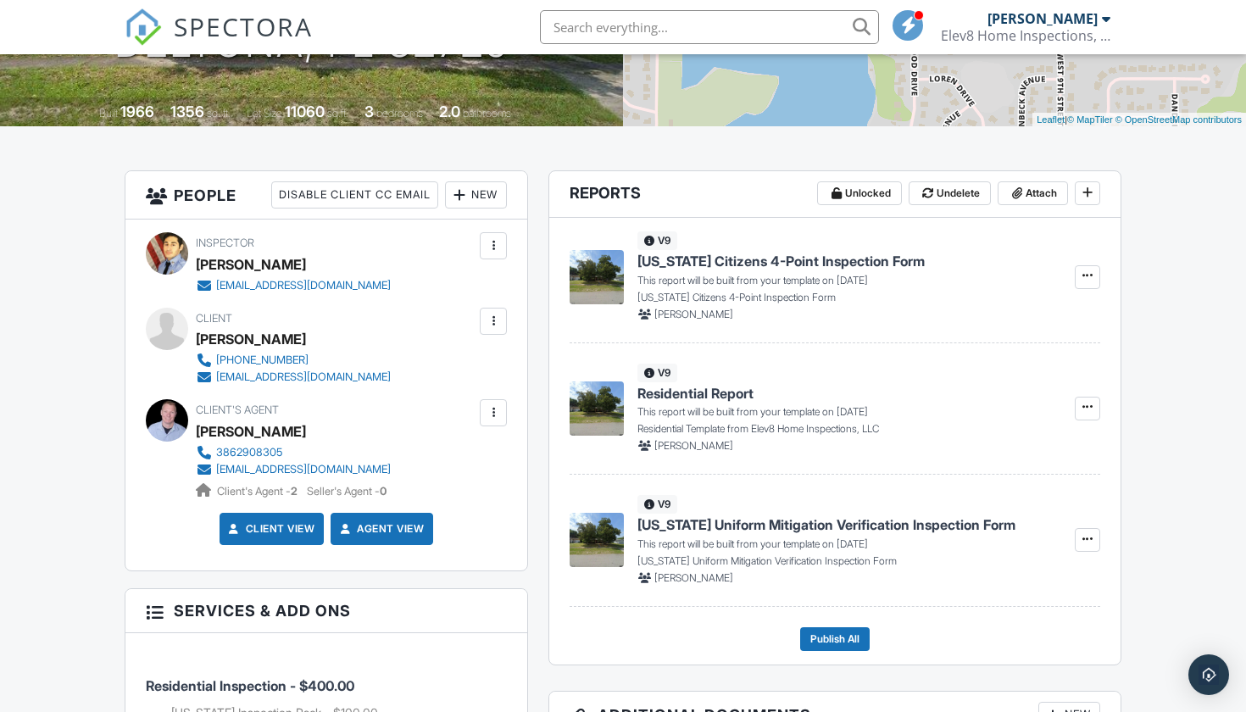
click at [797, 530] on span "[US_STATE] Uniform Mitigation Verification Inspection Form" at bounding box center [826, 524] width 378 height 19
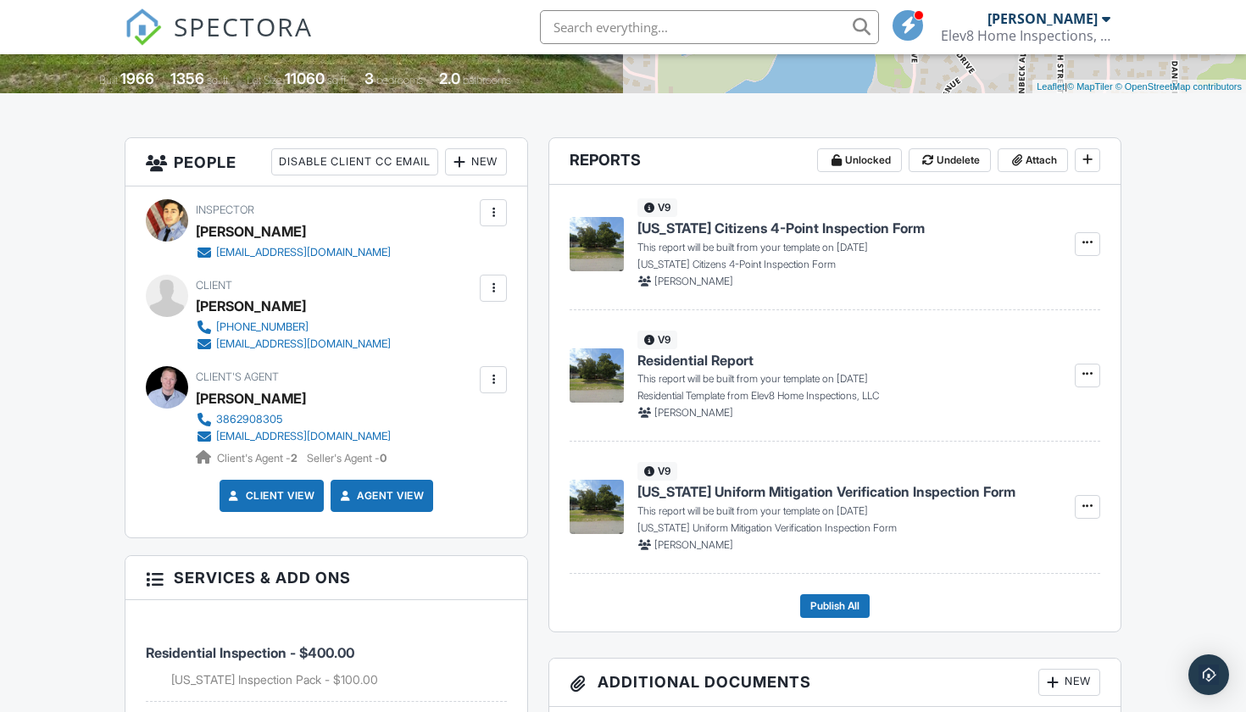
scroll to position [331, 0]
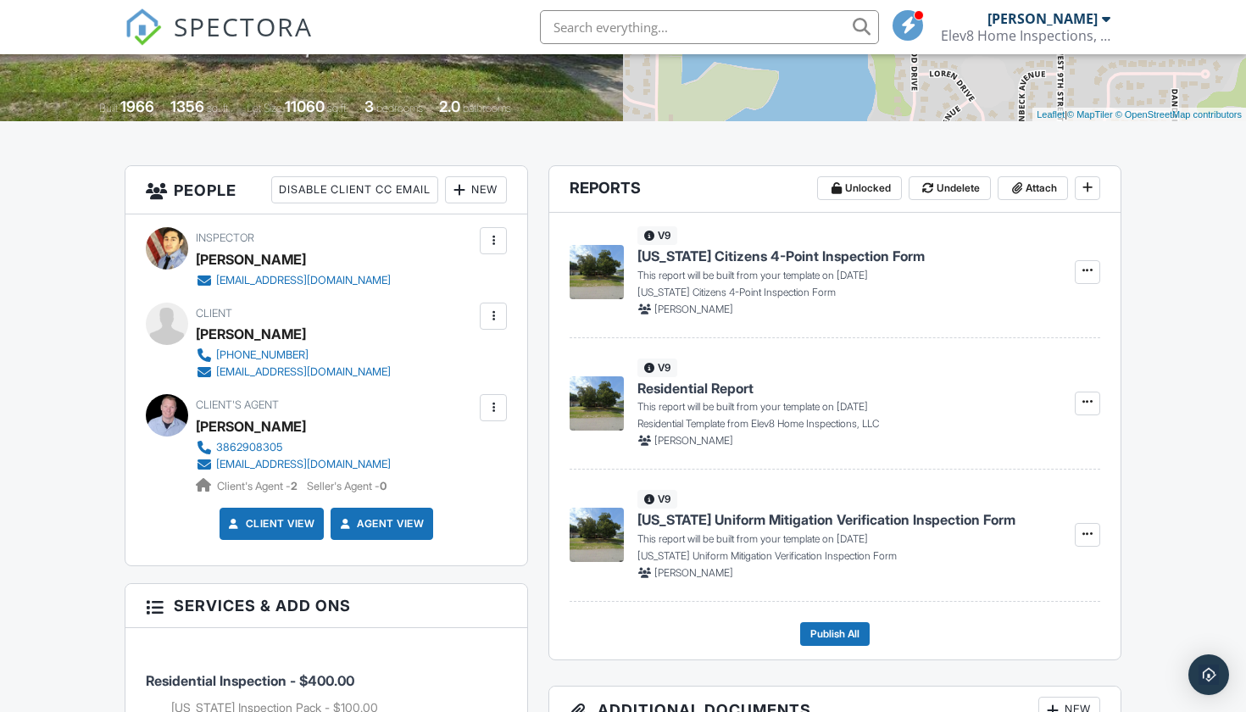
click at [598, 271] on img at bounding box center [597, 272] width 54 height 54
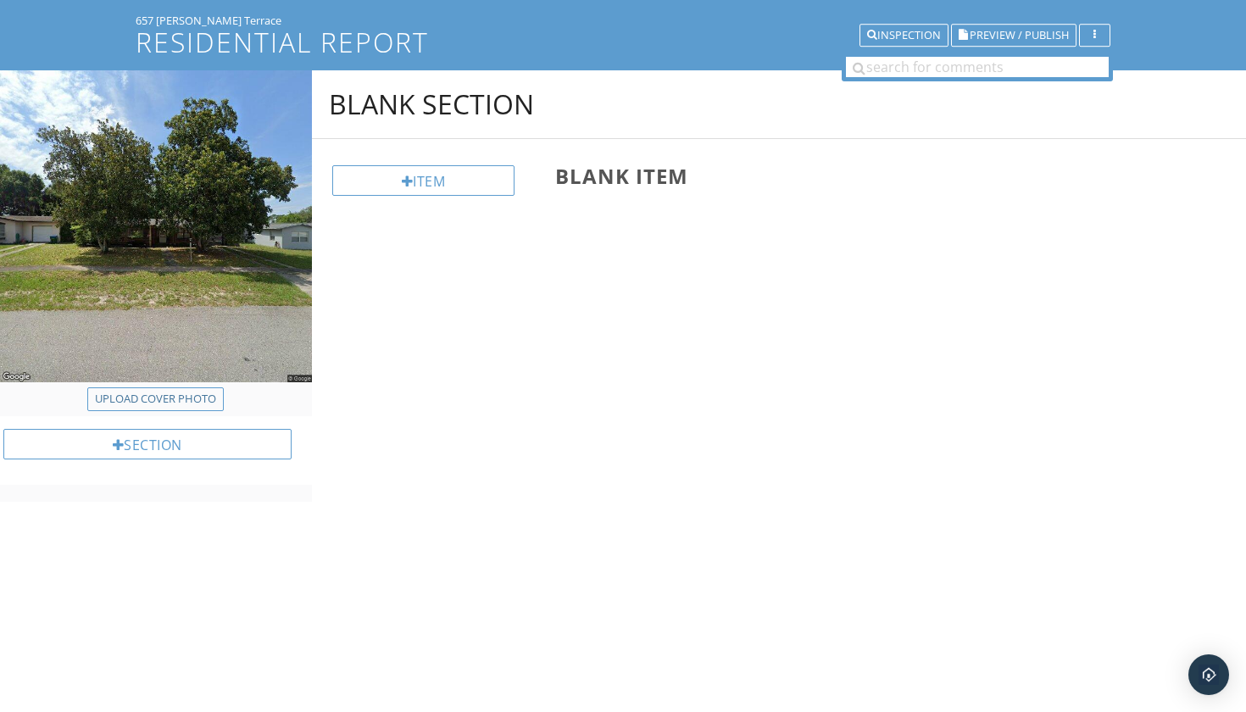
scroll to position [99, 0]
click at [431, 192] on div "Item" at bounding box center [423, 180] width 183 height 31
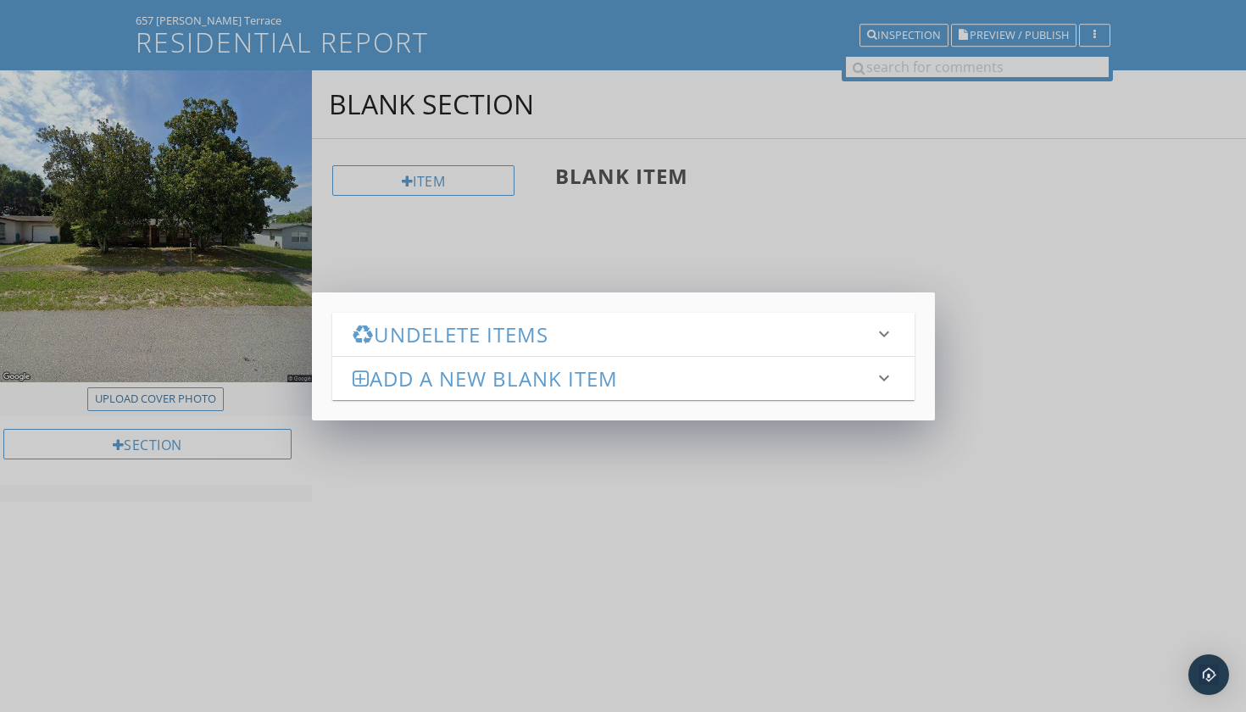
click at [478, 338] on h3 "Undelete Items" at bounding box center [613, 334] width 521 height 23
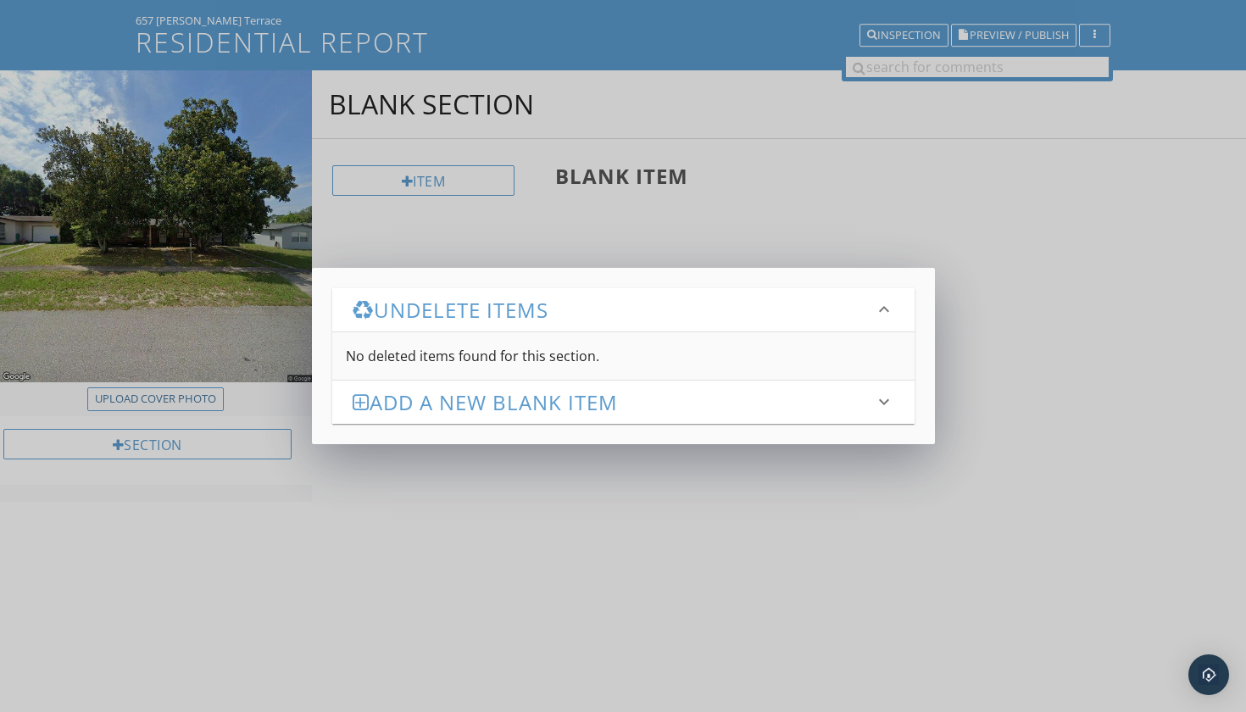
click at [488, 391] on h3 "Add a new Blank Item" at bounding box center [613, 402] width 521 height 23
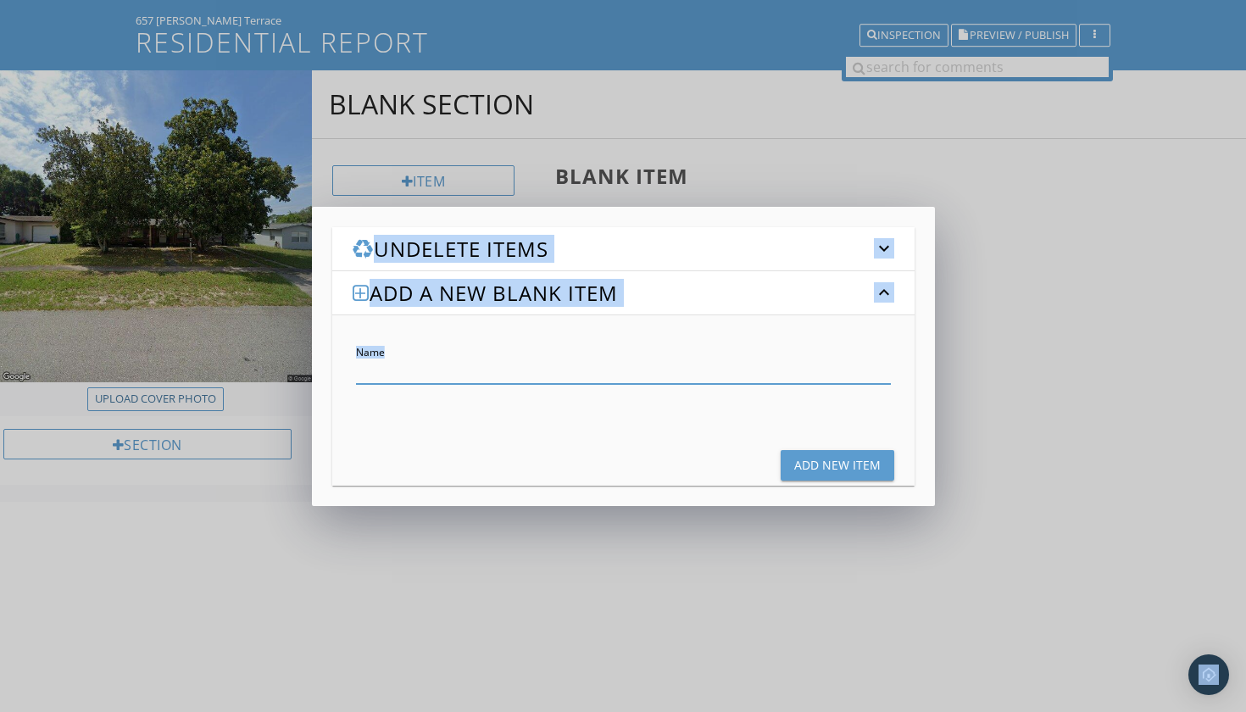
click at [853, 160] on div "Undelete Items keyboard_arrow_down No deleted items found for this section. Add…" at bounding box center [623, 356] width 1246 height 712
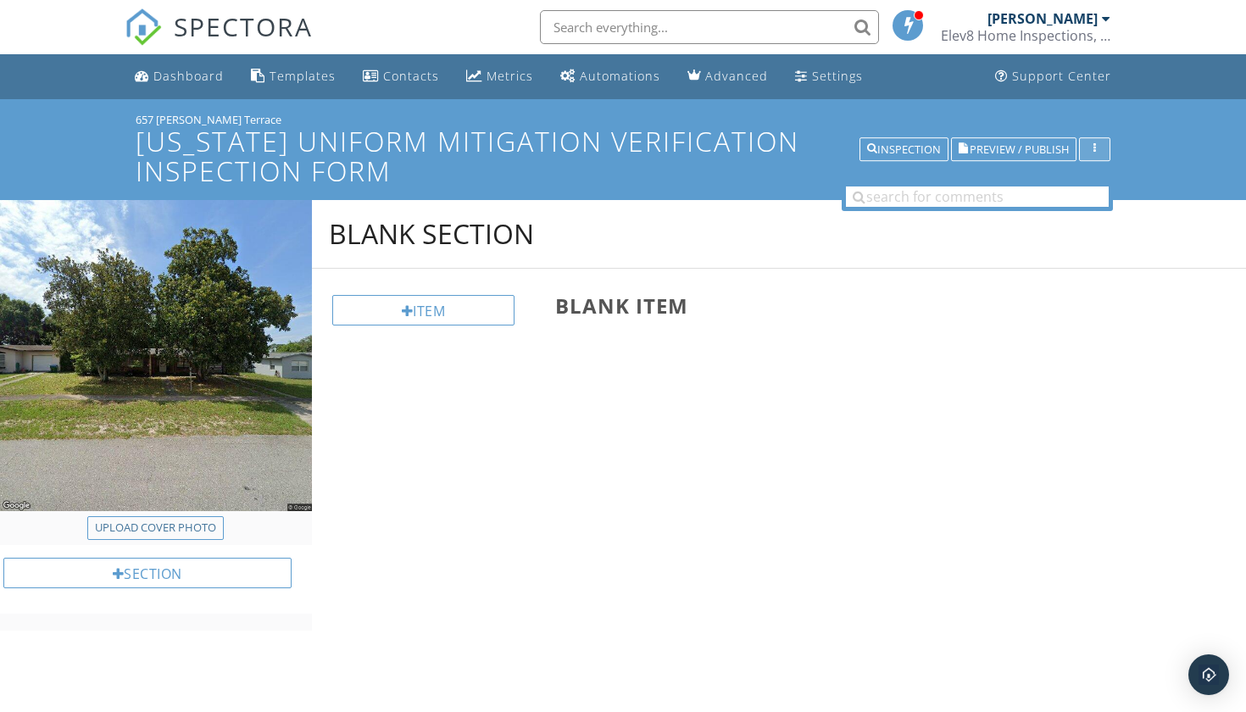
click at [1092, 154] on button "button" at bounding box center [1094, 150] width 31 height 24
click at [1137, 131] on div "657 [PERSON_NAME] Terrace [US_STATE] Uniform Mitigation Verification Inspection…" at bounding box center [623, 149] width 1246 height 100
click at [1087, 153] on div "button" at bounding box center [1095, 150] width 16 height 12
click at [1096, 184] on div at bounding box center [1098, 188] width 12 height 14
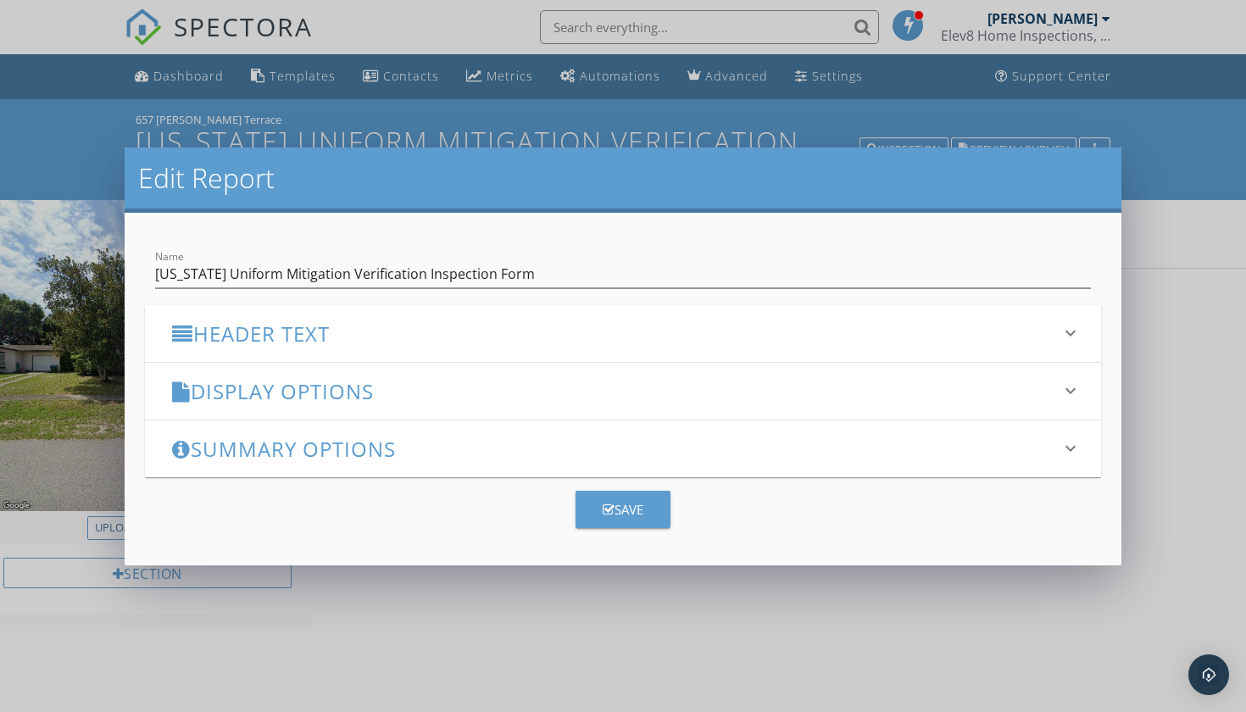
click at [508, 412] on div "Display Options keyboard_arrow_down" at bounding box center [623, 391] width 956 height 57
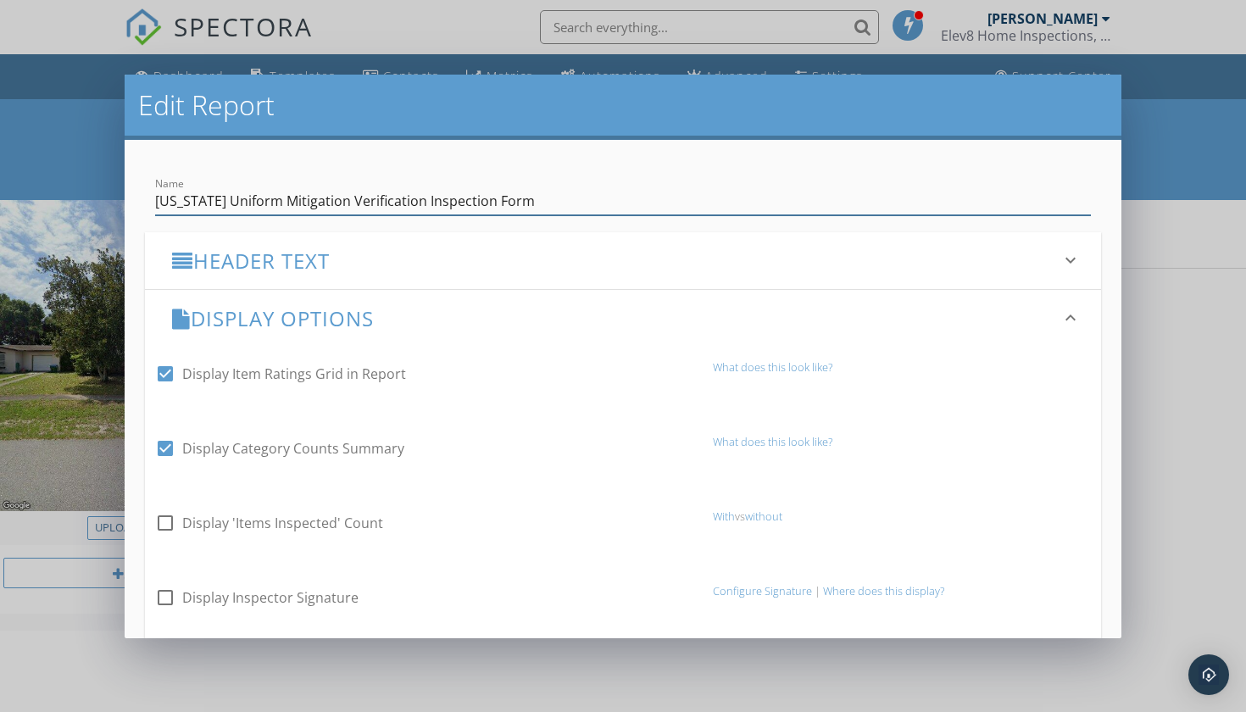
click at [835, 196] on input "[US_STATE] Uniform Mitigation Verification Inspection Form" at bounding box center [623, 201] width 936 height 28
click at [1164, 297] on div "Edit Report Name [US_STATE] Uniform Mitigation Verification Inspection Form Hea…" at bounding box center [623, 356] width 1246 height 712
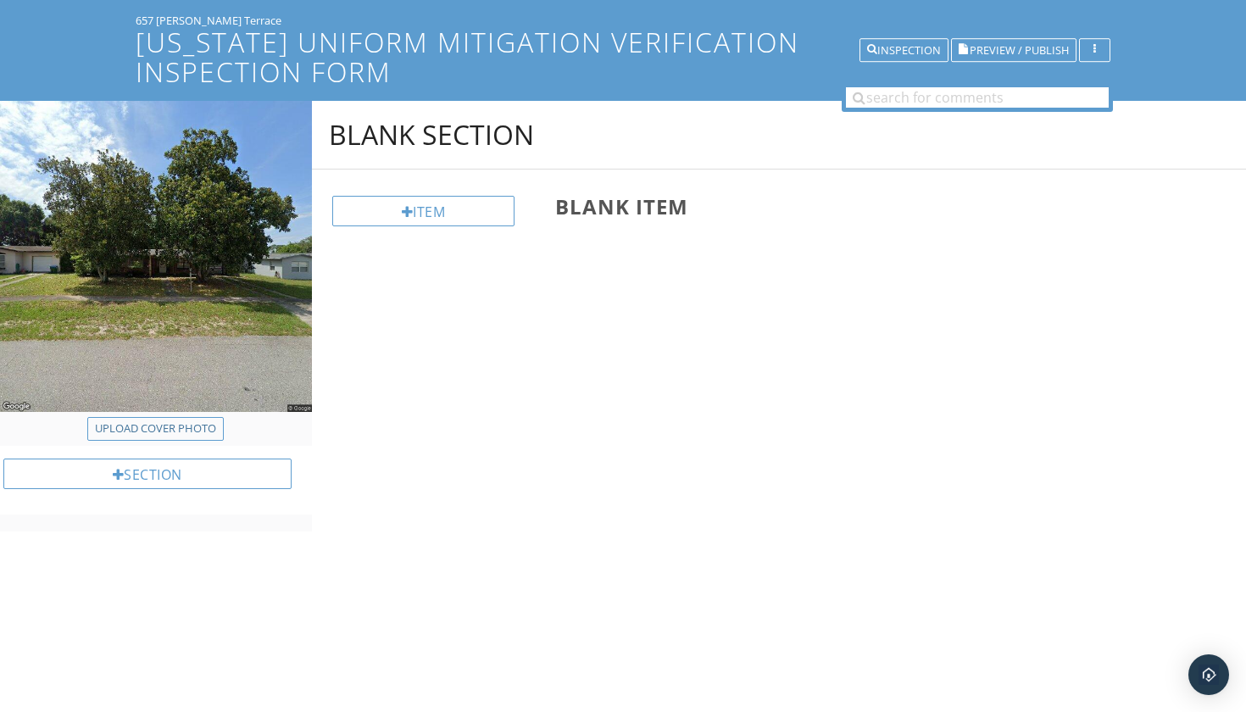
scroll to position [99, 0]
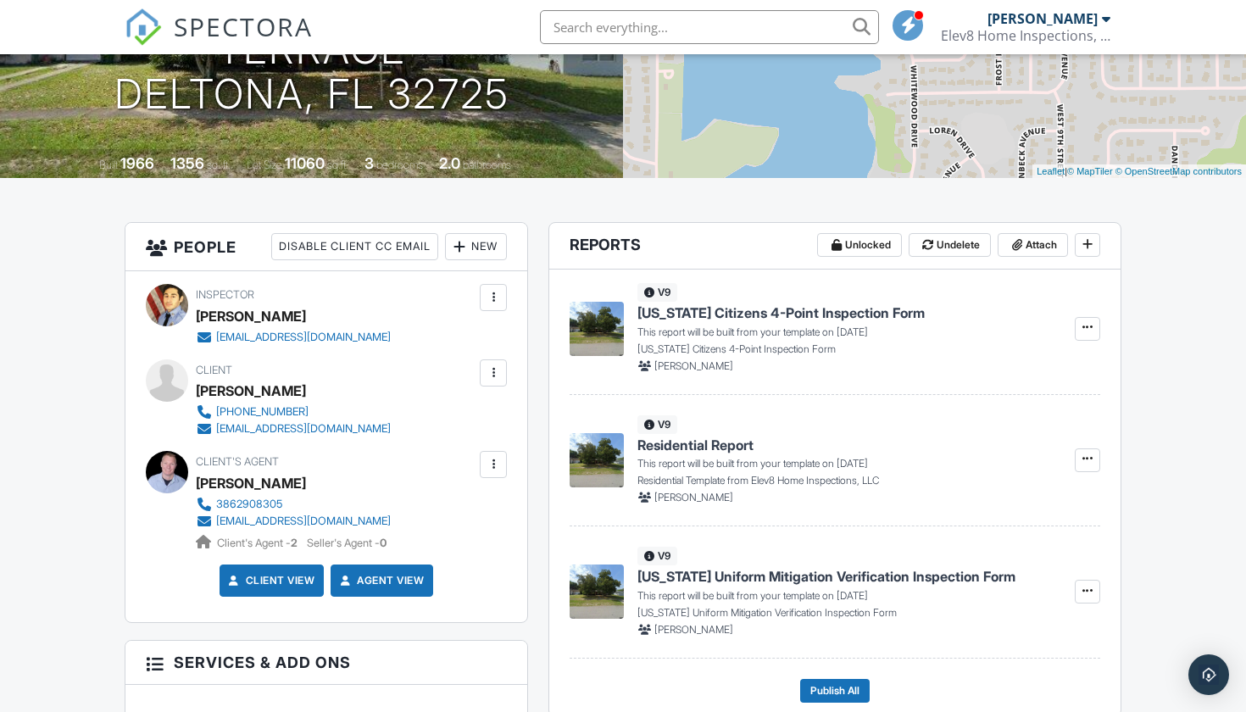
scroll to position [274, 0]
click at [1092, 336] on span at bounding box center [1087, 328] width 17 height 17
click at [1073, 247] on span "Unlocked Undelete Attach" at bounding box center [958, 246] width 283 height 25
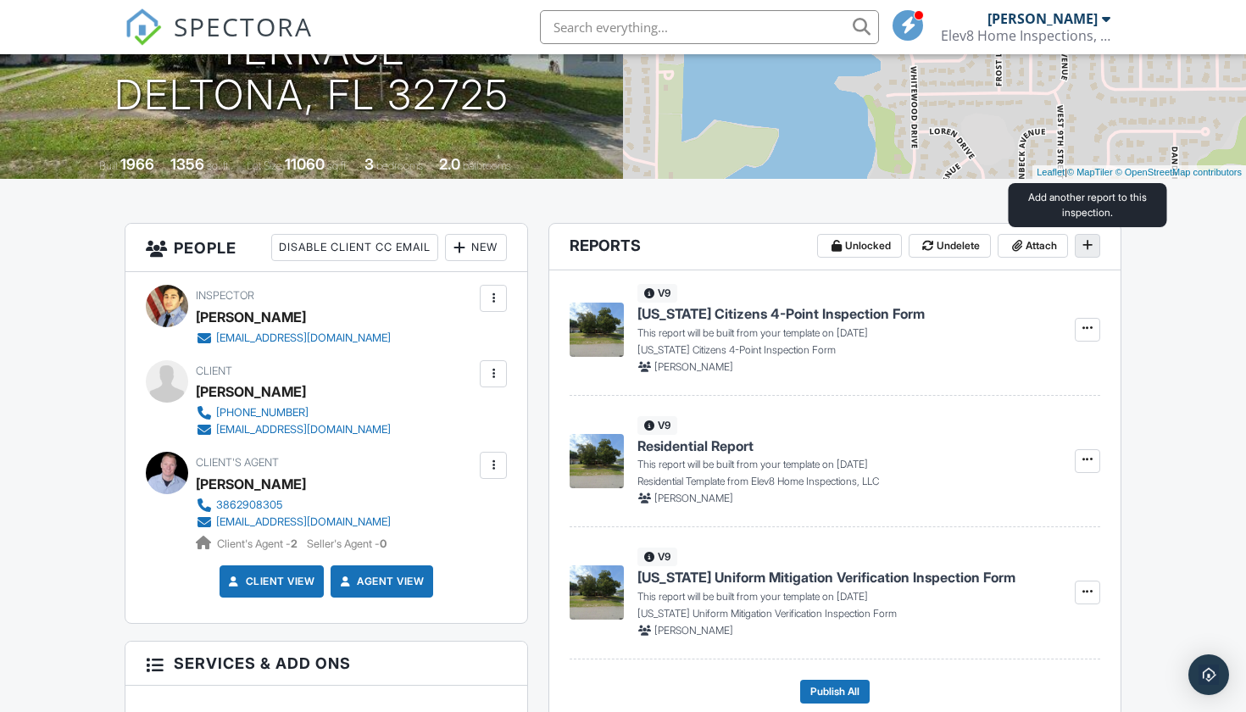
click at [1082, 247] on icon at bounding box center [1087, 245] width 10 height 12
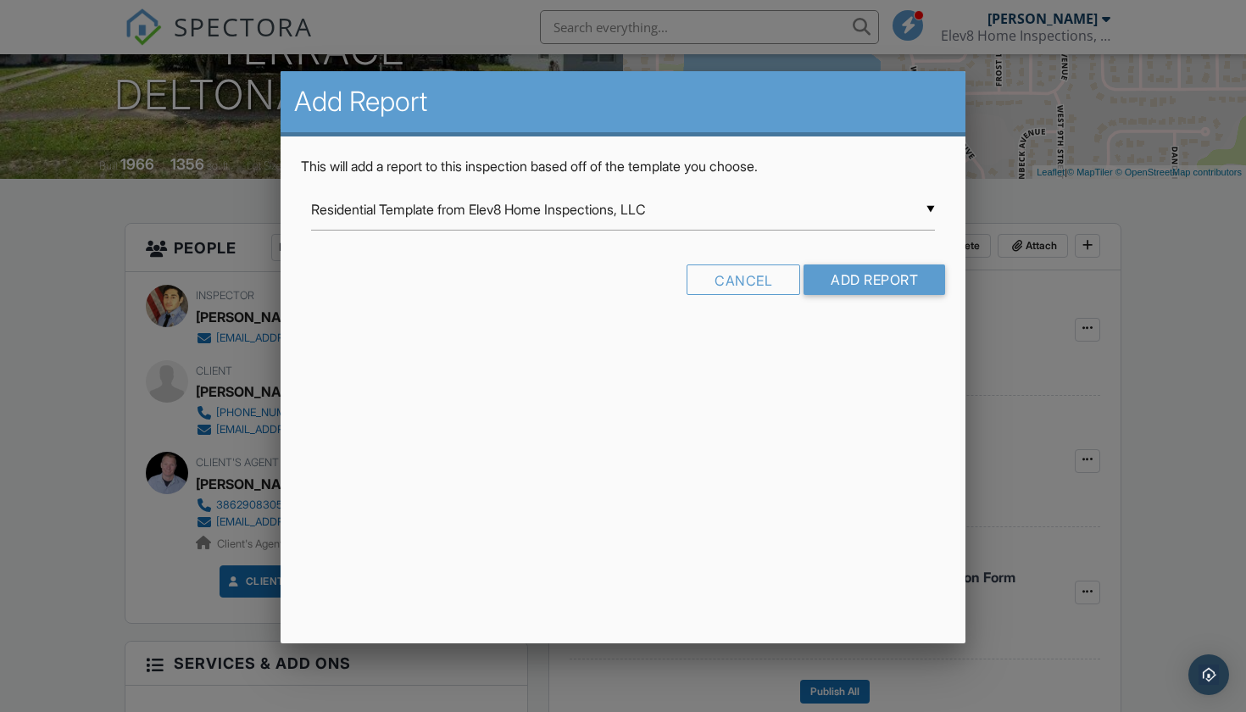
click at [747, 229] on div "▼ Residential Template from Elev8 Home Inspections, LLC Residential Template fr…" at bounding box center [623, 210] width 625 height 42
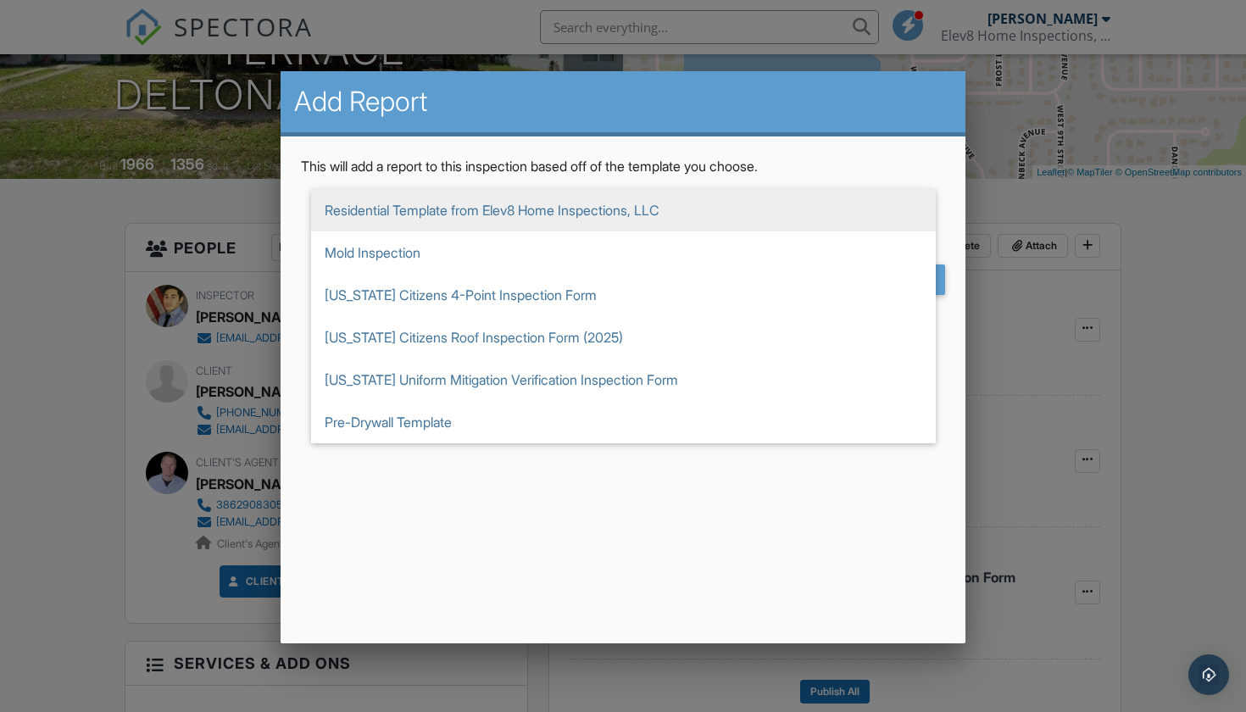
click at [1084, 323] on div at bounding box center [623, 360] width 1246 height 890
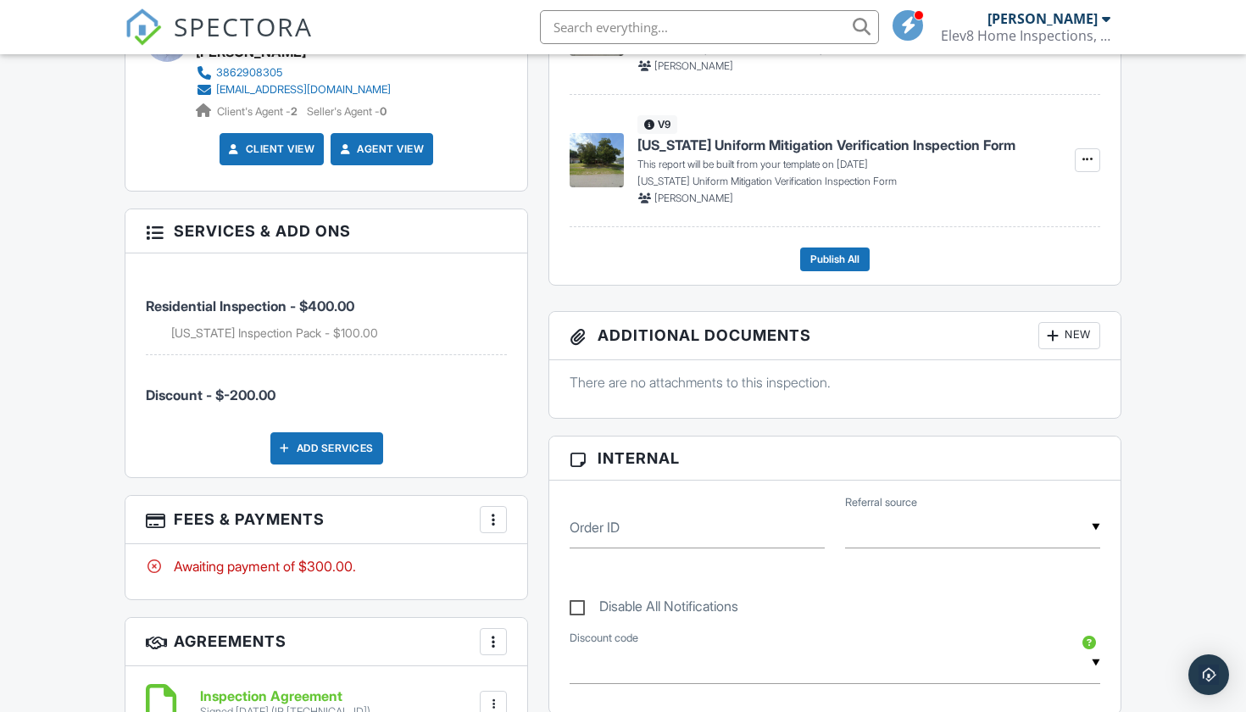
scroll to position [709, 0]
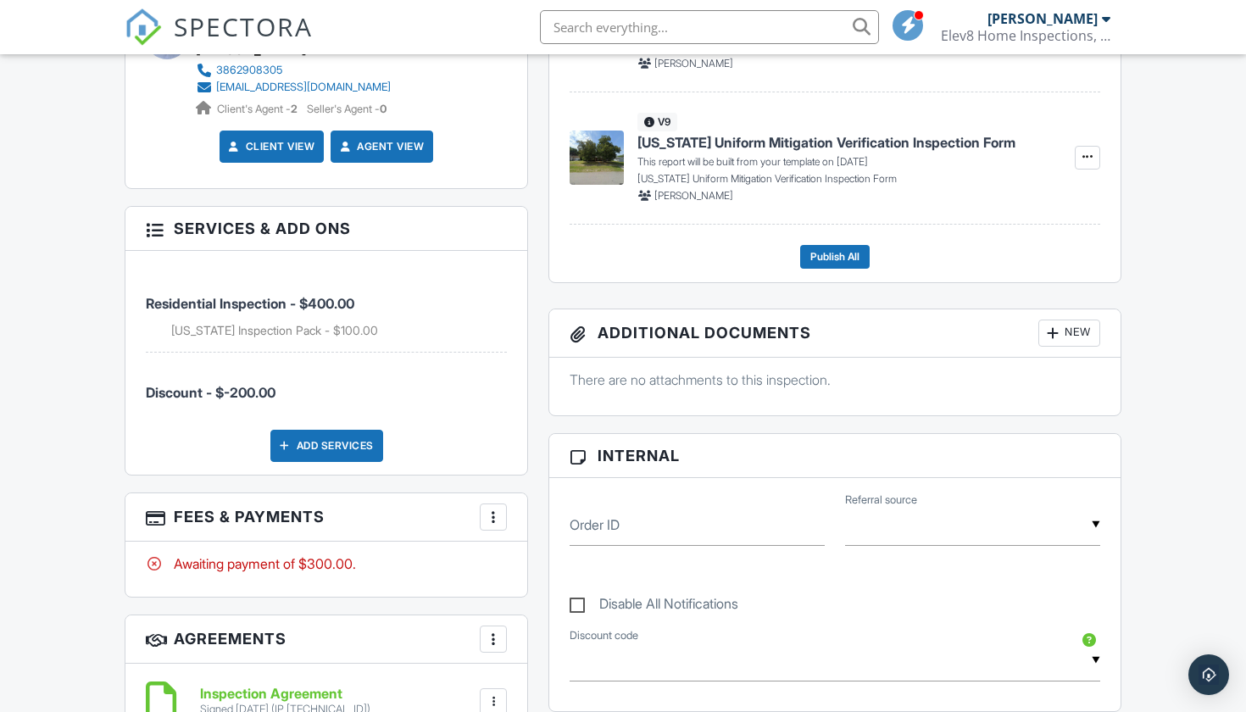
click at [503, 524] on div "More" at bounding box center [493, 516] width 27 height 27
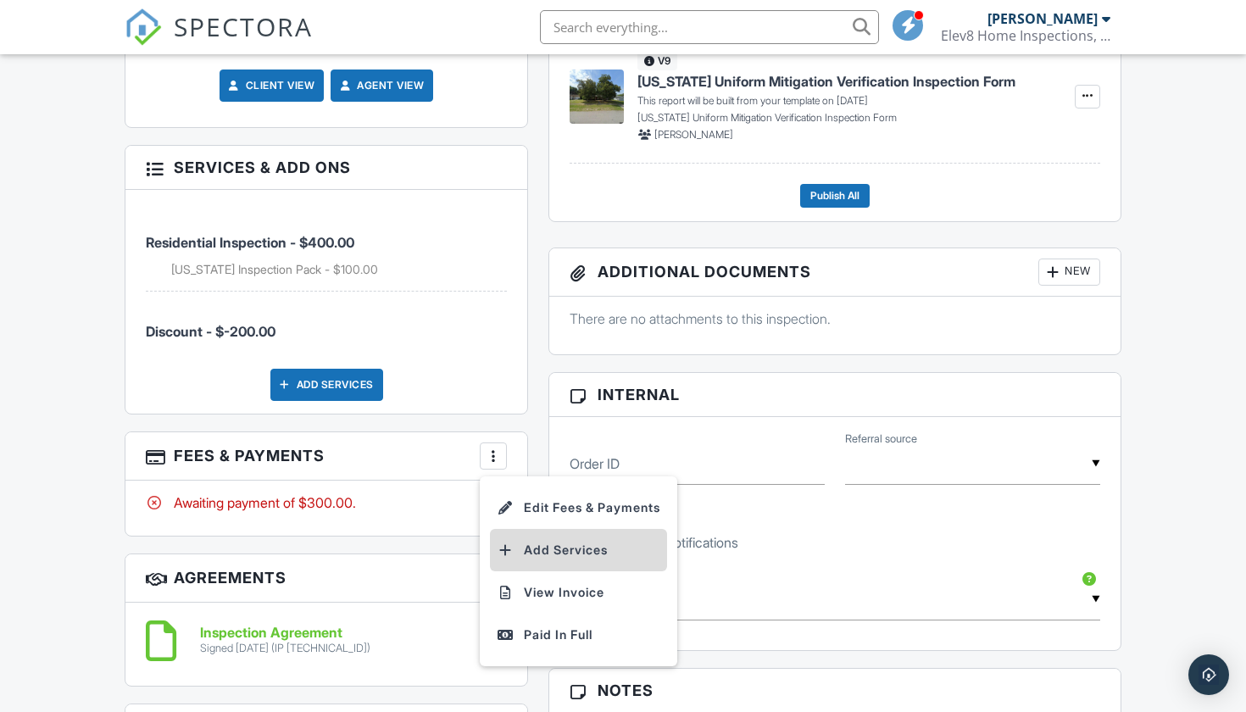
scroll to position [771, 0]
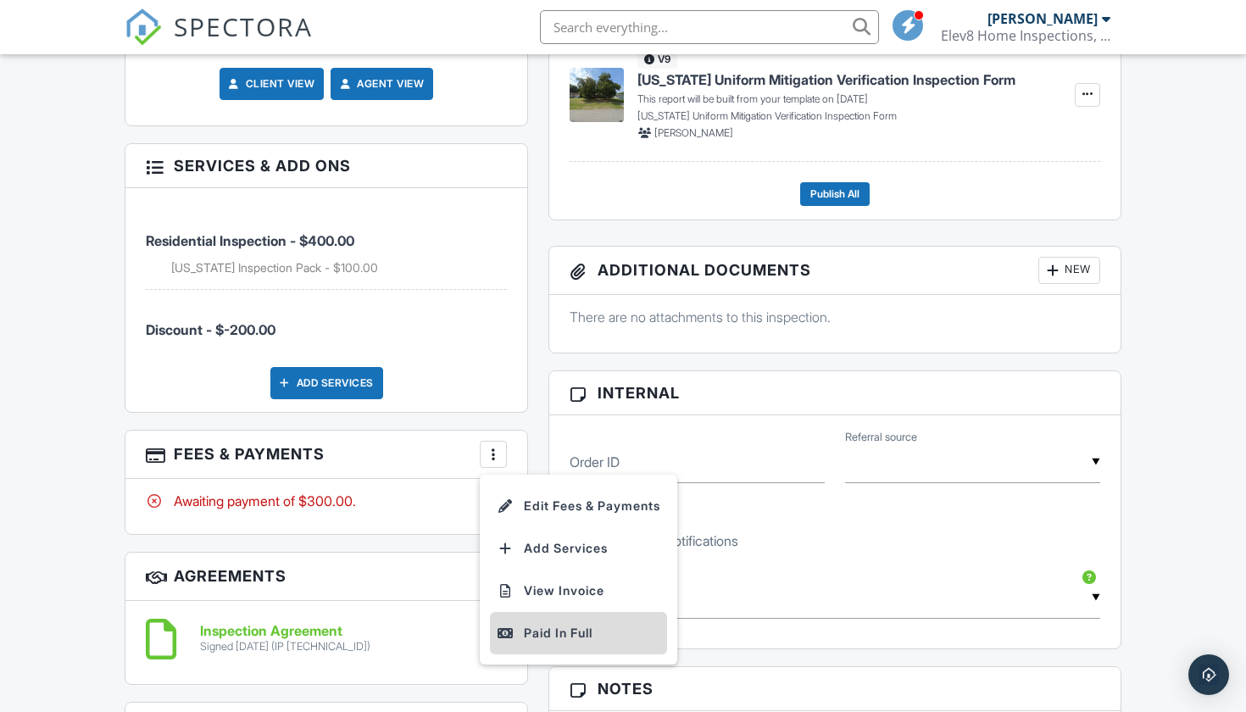
click at [560, 623] on div "Paid In Full" at bounding box center [579, 633] width 164 height 20
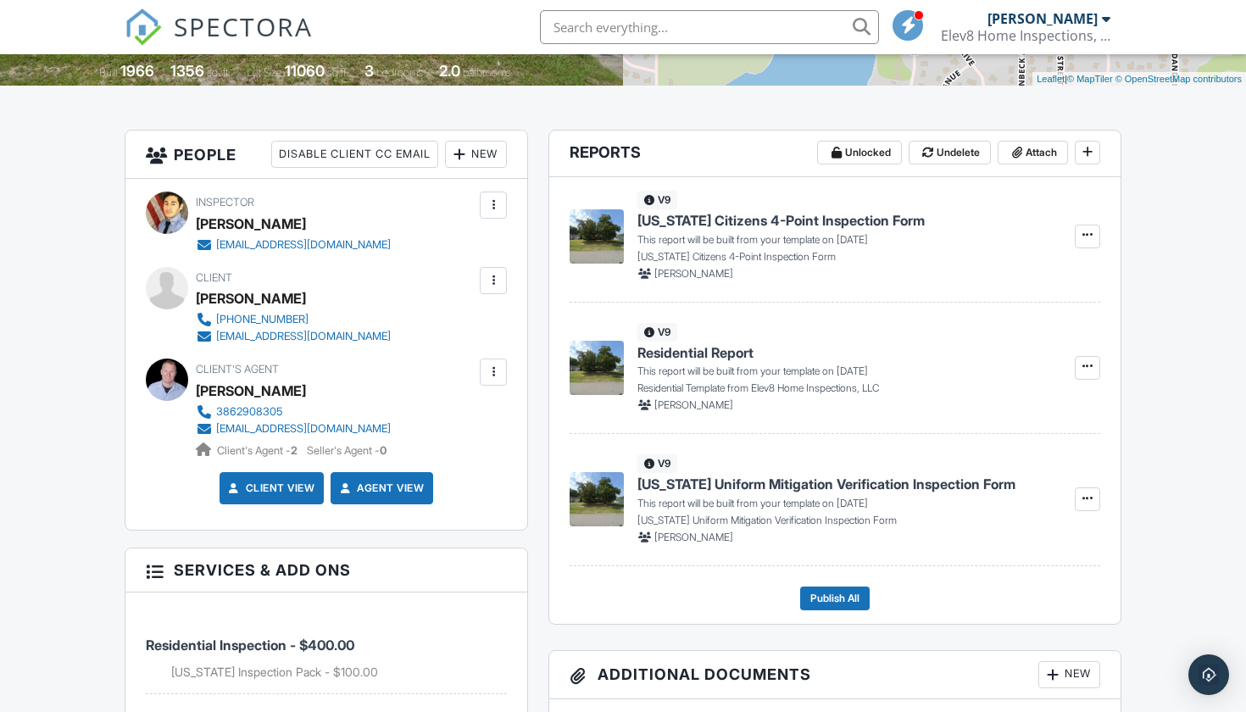
scroll to position [354, 0]
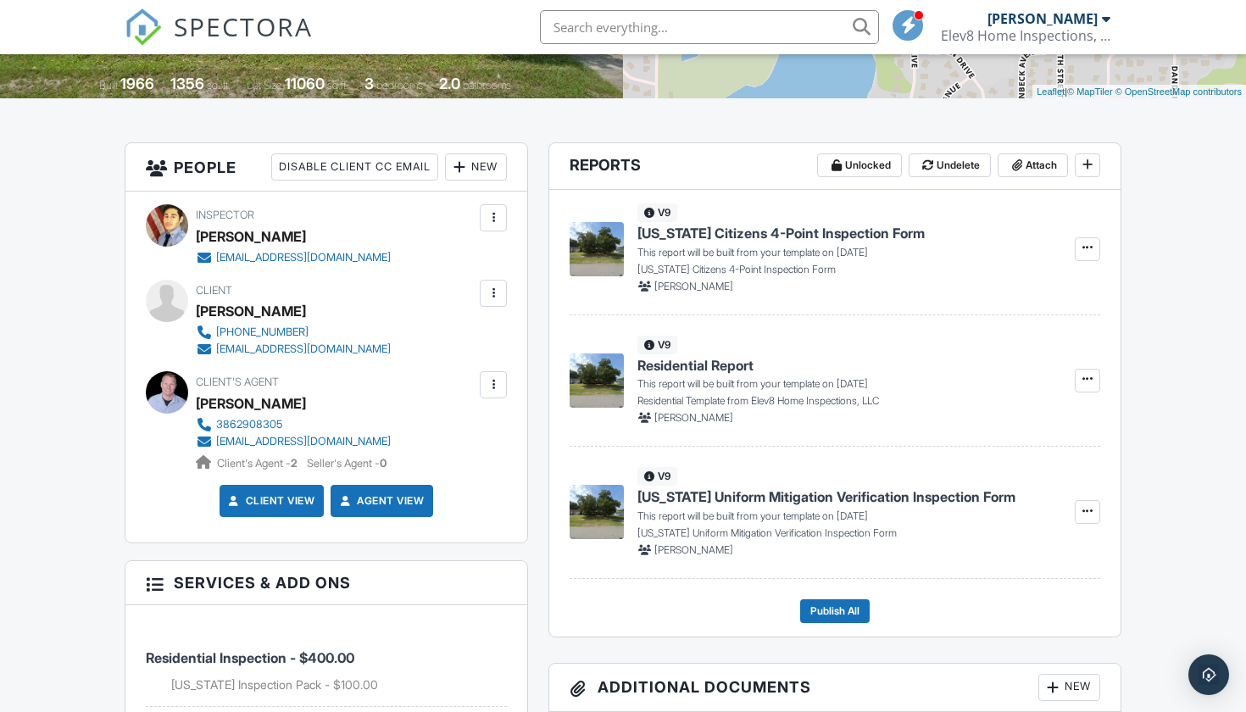
click at [694, 364] on span "Residential Report" at bounding box center [695, 365] width 116 height 19
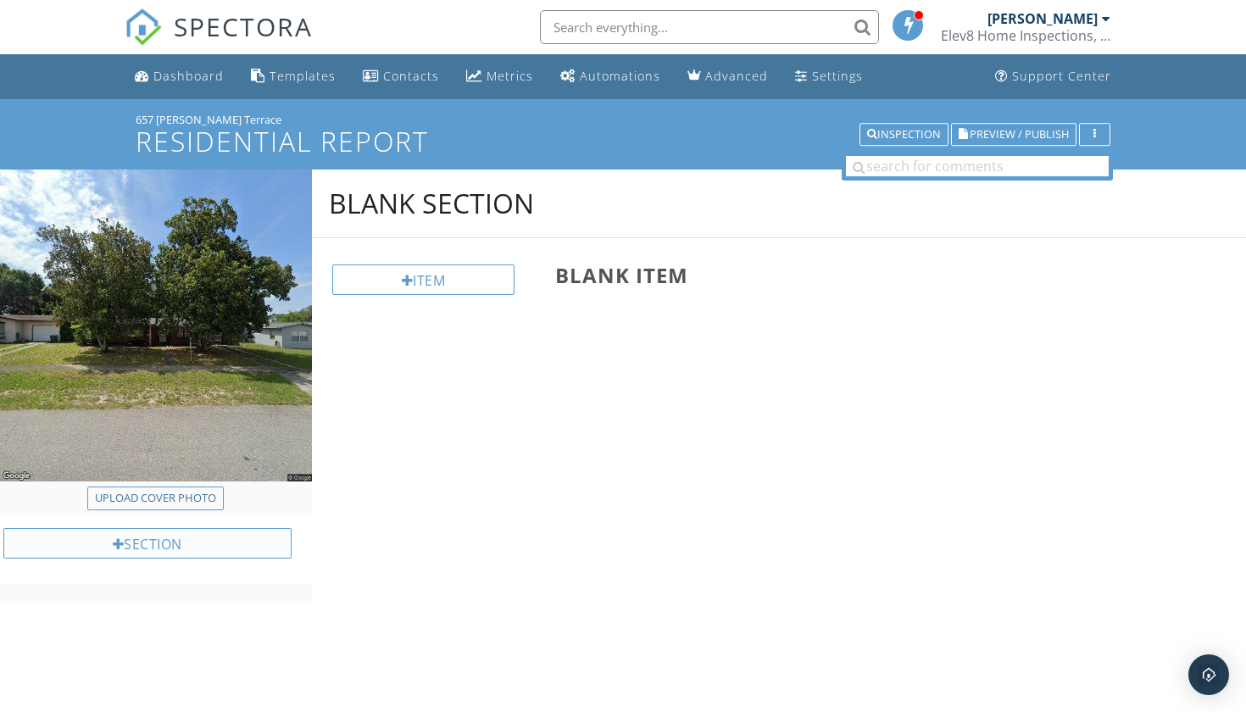
click at [255, 549] on div "Section" at bounding box center [147, 543] width 288 height 31
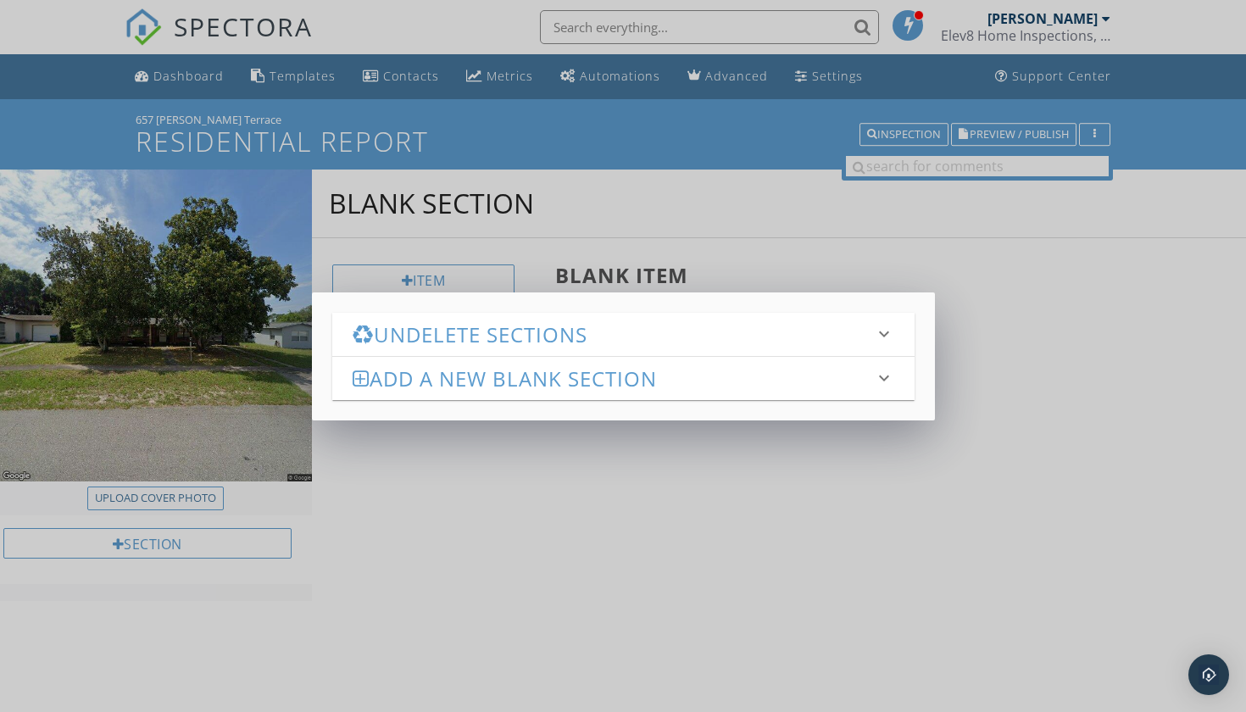
click at [461, 340] on h3 "Undelete Sections" at bounding box center [613, 334] width 521 height 23
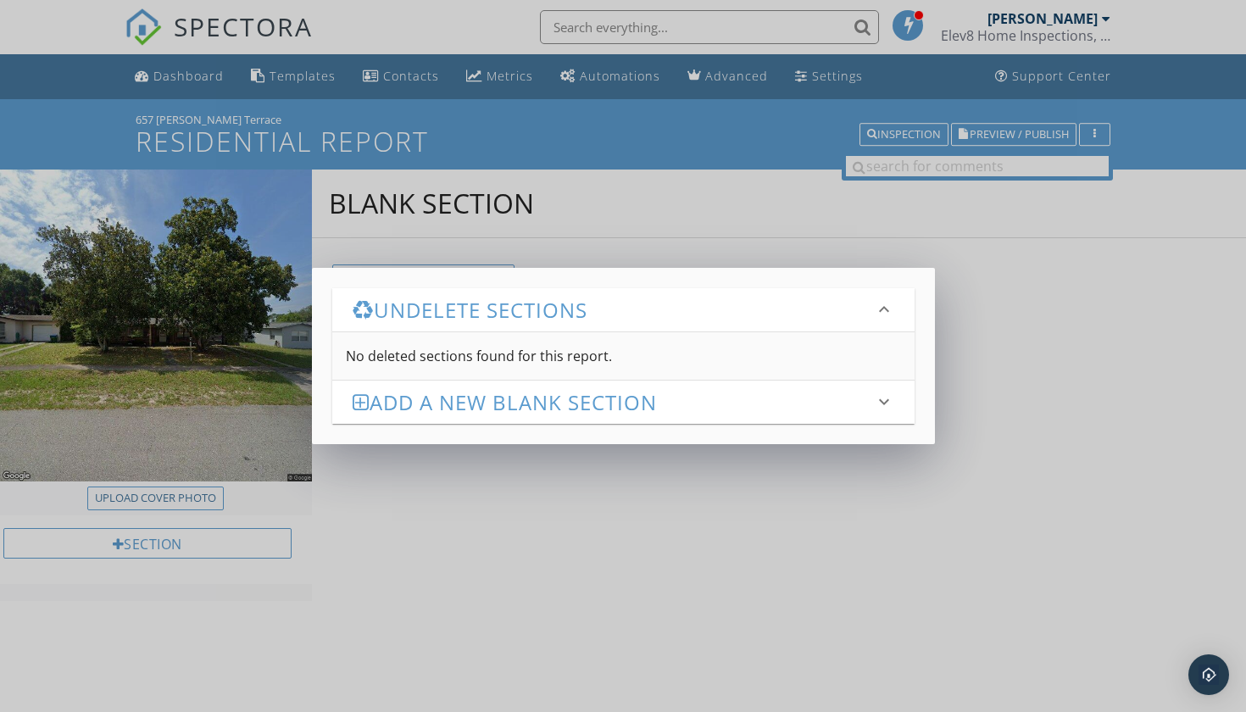
click at [464, 321] on h3 "Undelete Sections" at bounding box center [613, 309] width 521 height 23
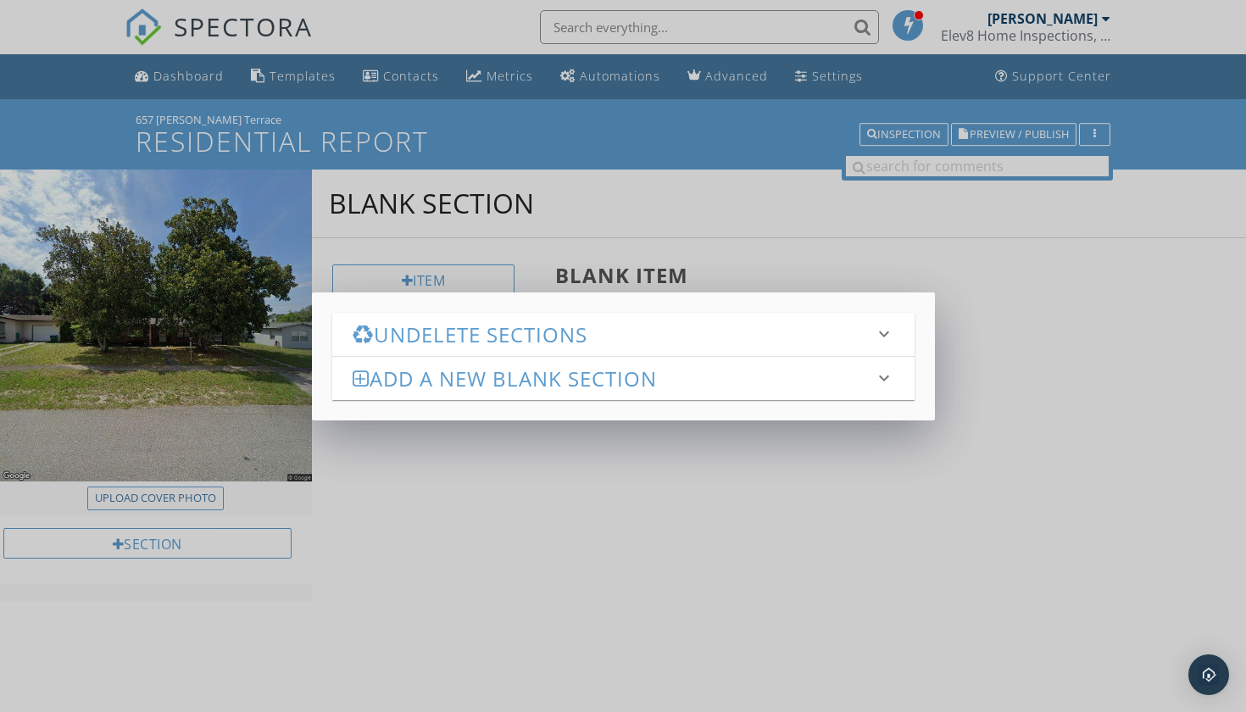
click at [467, 372] on h3 "Add a new Blank Section" at bounding box center [613, 378] width 521 height 23
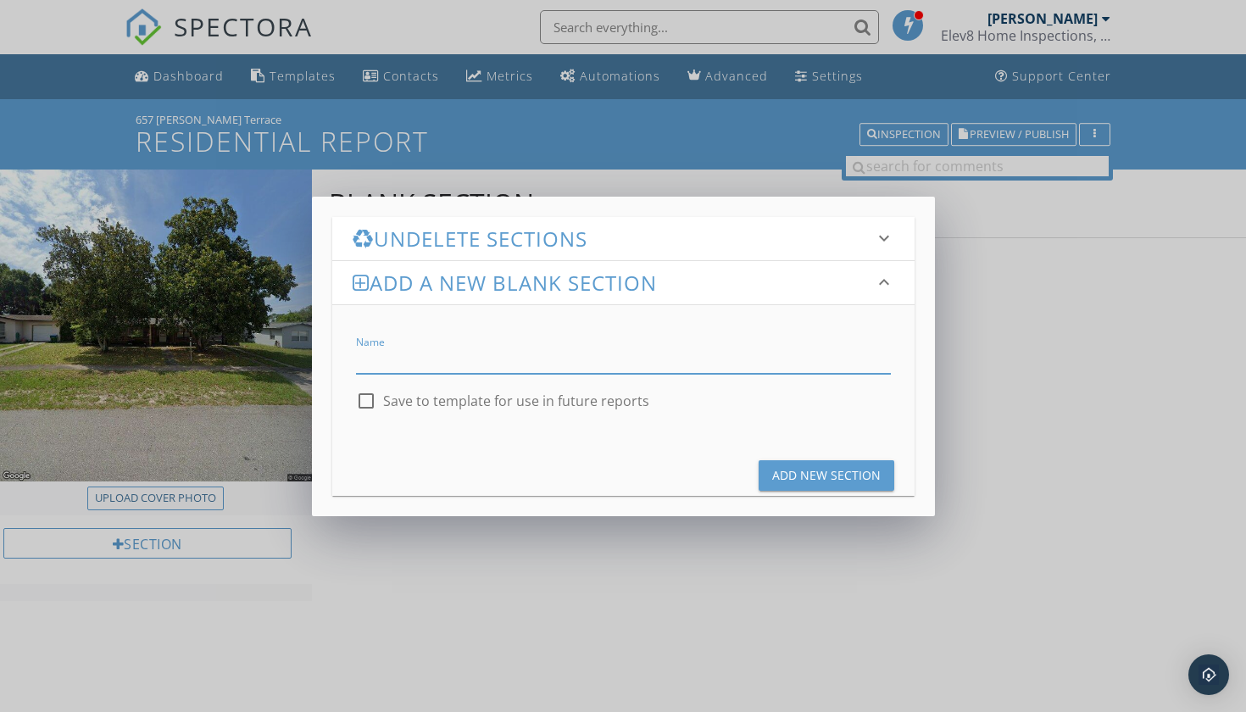
click at [463, 364] on input "Name" at bounding box center [623, 360] width 535 height 28
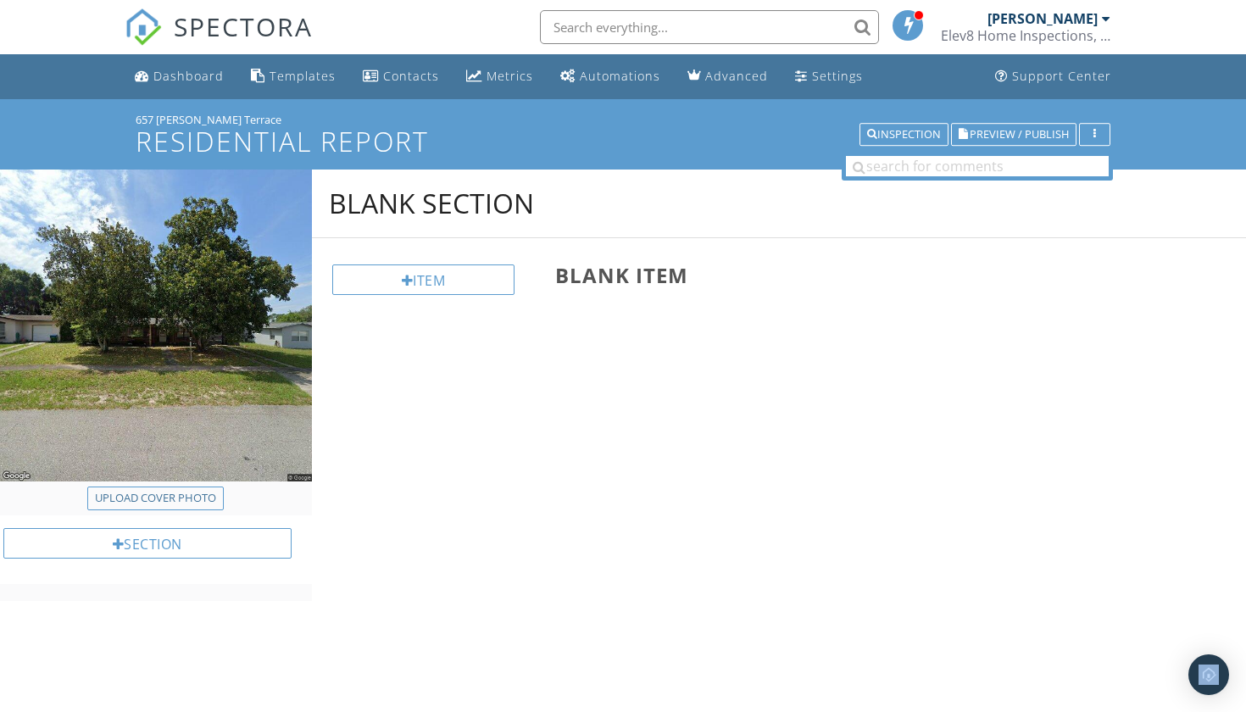
click at [963, 197] on div at bounding box center [623, 356] width 1246 height 712
click at [687, 179] on div "Blank Section" at bounding box center [779, 204] width 935 height 69
click at [287, 75] on div "Templates" at bounding box center [303, 76] width 66 height 16
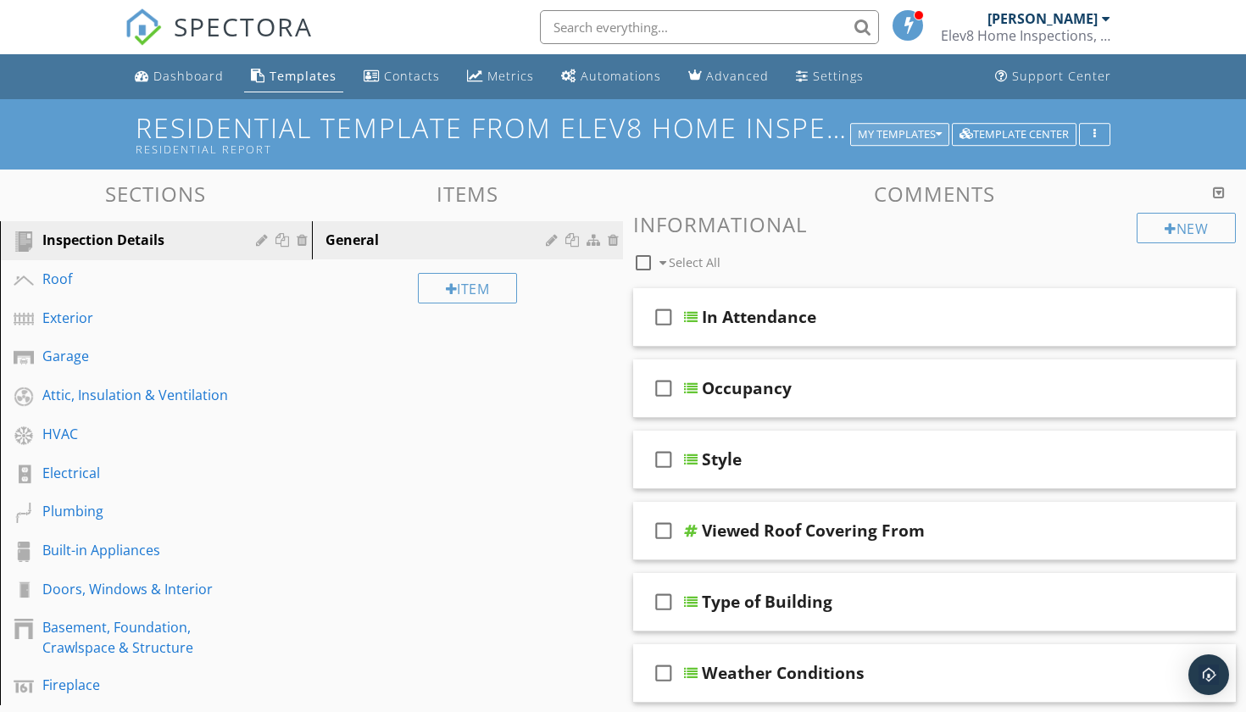
click at [919, 140] on div "My Templates" at bounding box center [900, 135] width 84 height 12
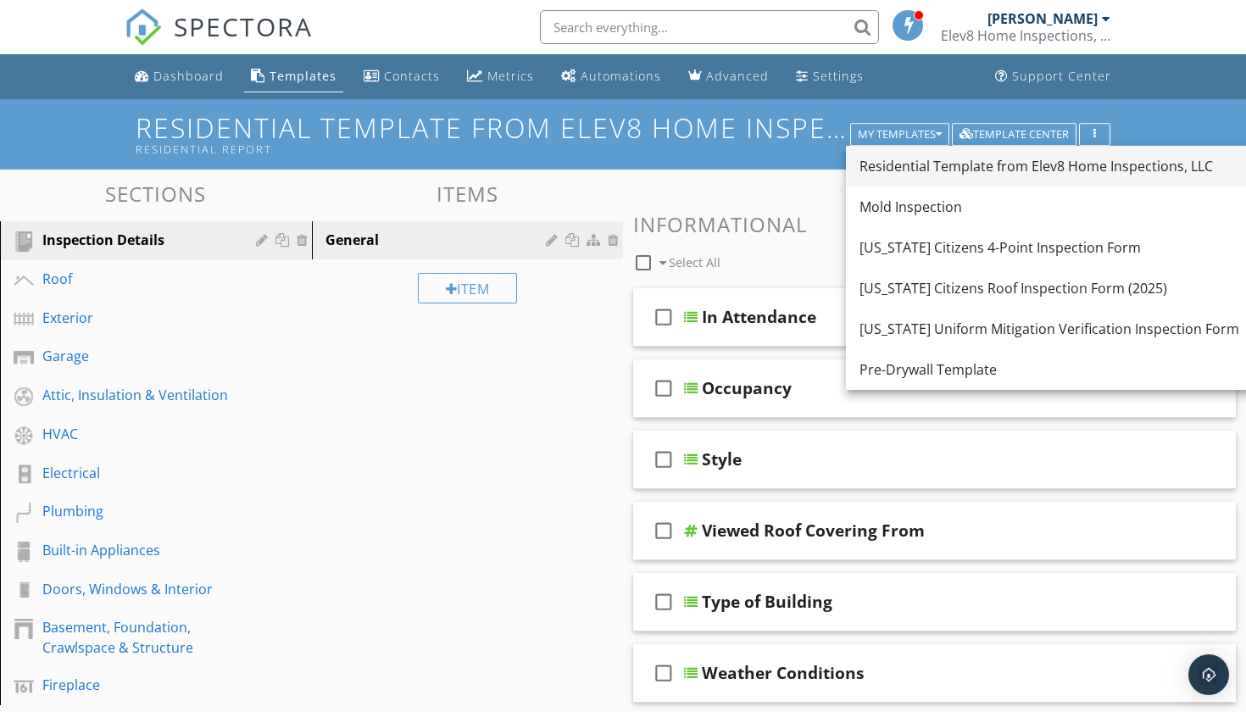
click at [931, 166] on div "Residential Template from Elev8 Home Inspections, LLC" at bounding box center [1049, 166] width 380 height 20
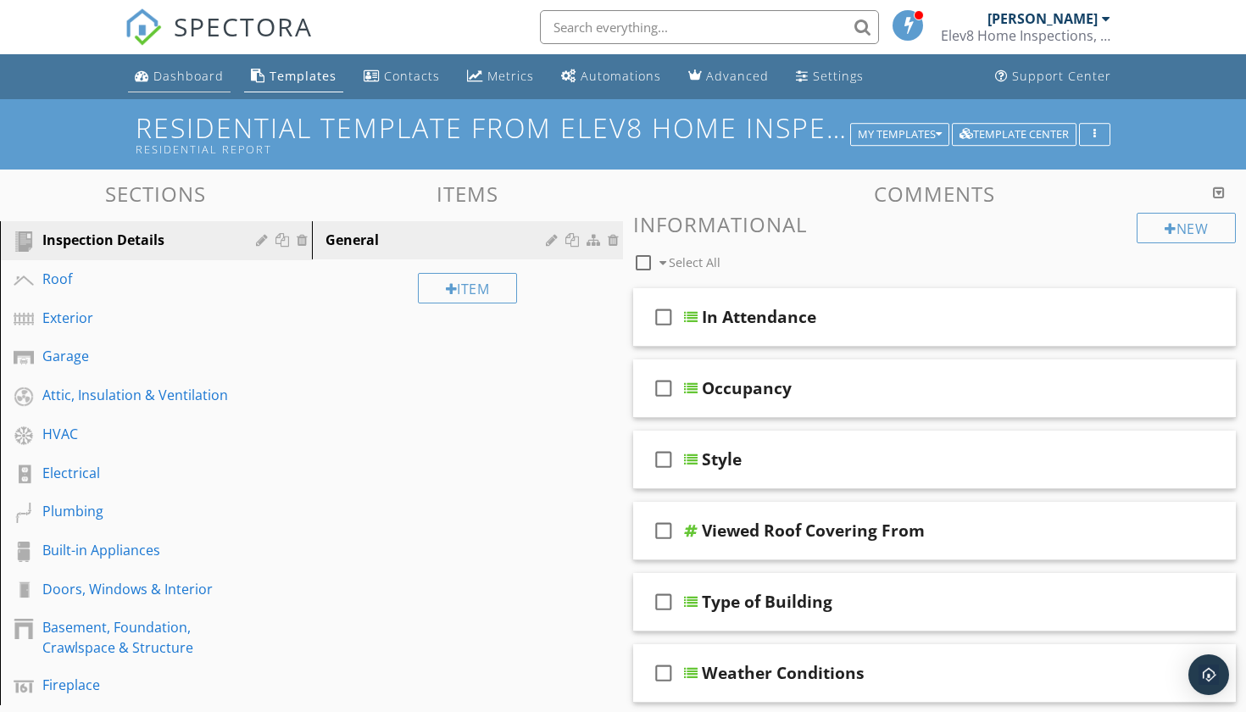
click at [202, 91] on link "Dashboard" at bounding box center [179, 76] width 103 height 31
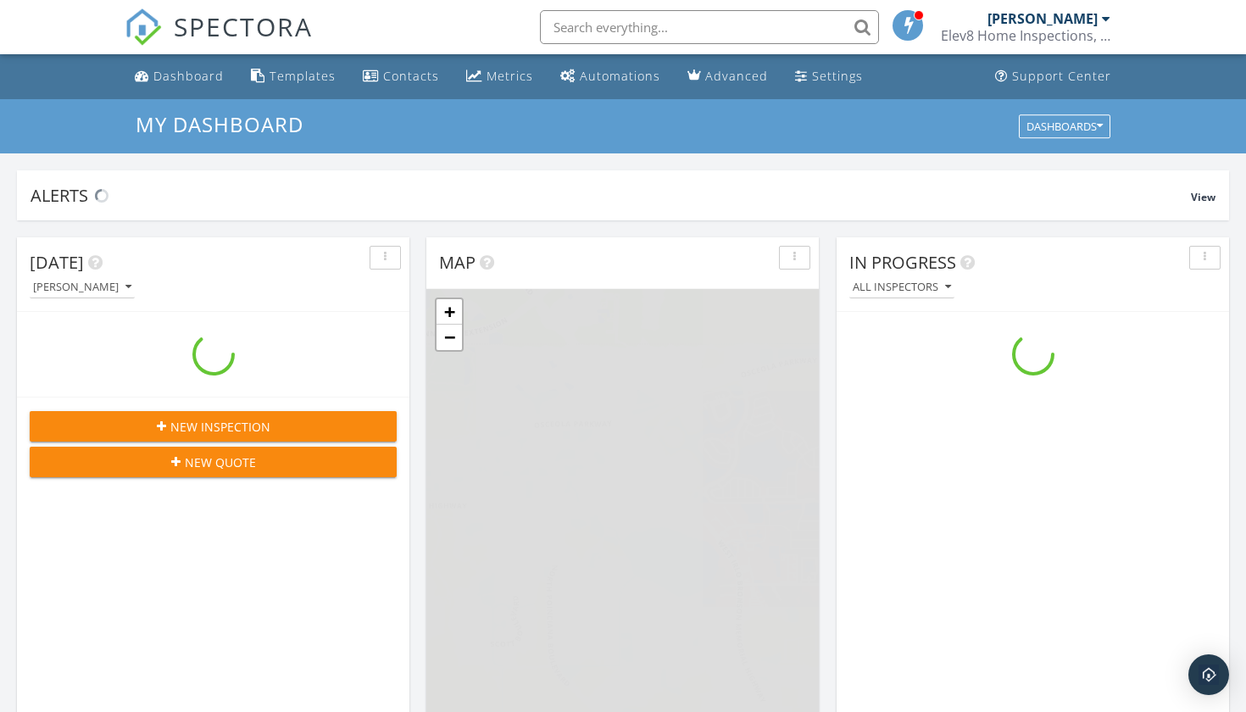
scroll to position [1543, 1247]
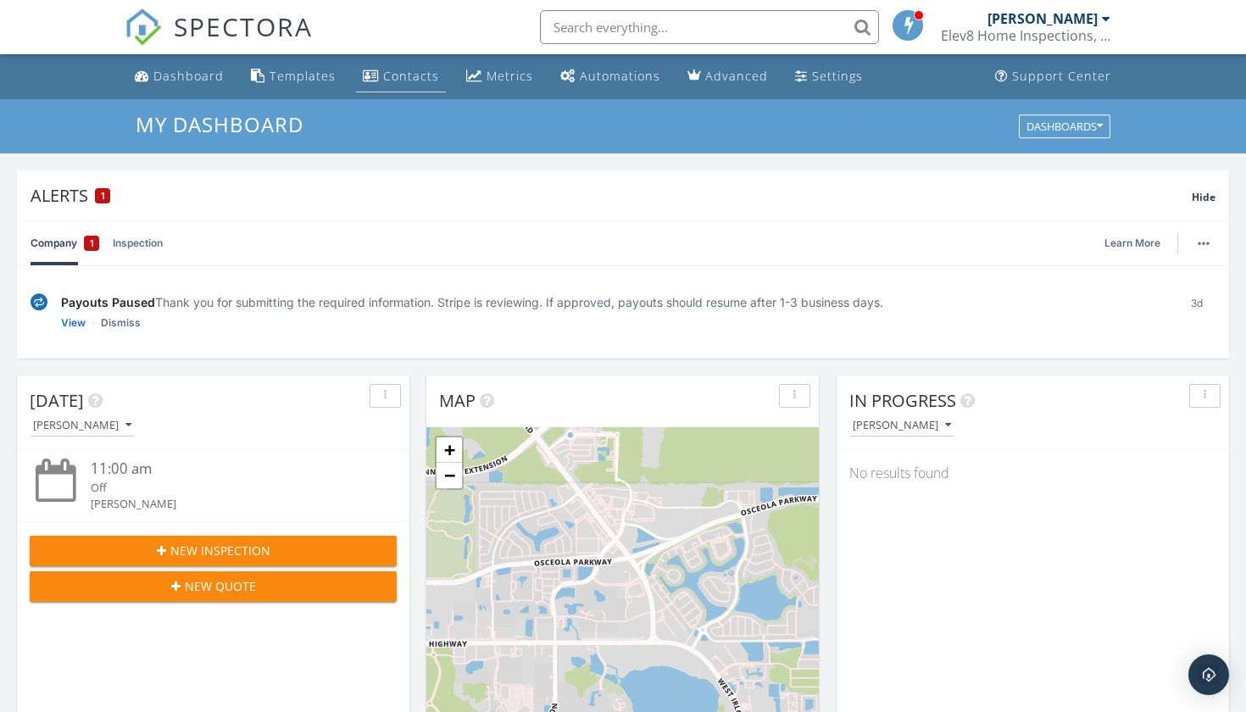
click at [408, 72] on div "Contacts" at bounding box center [411, 76] width 56 height 16
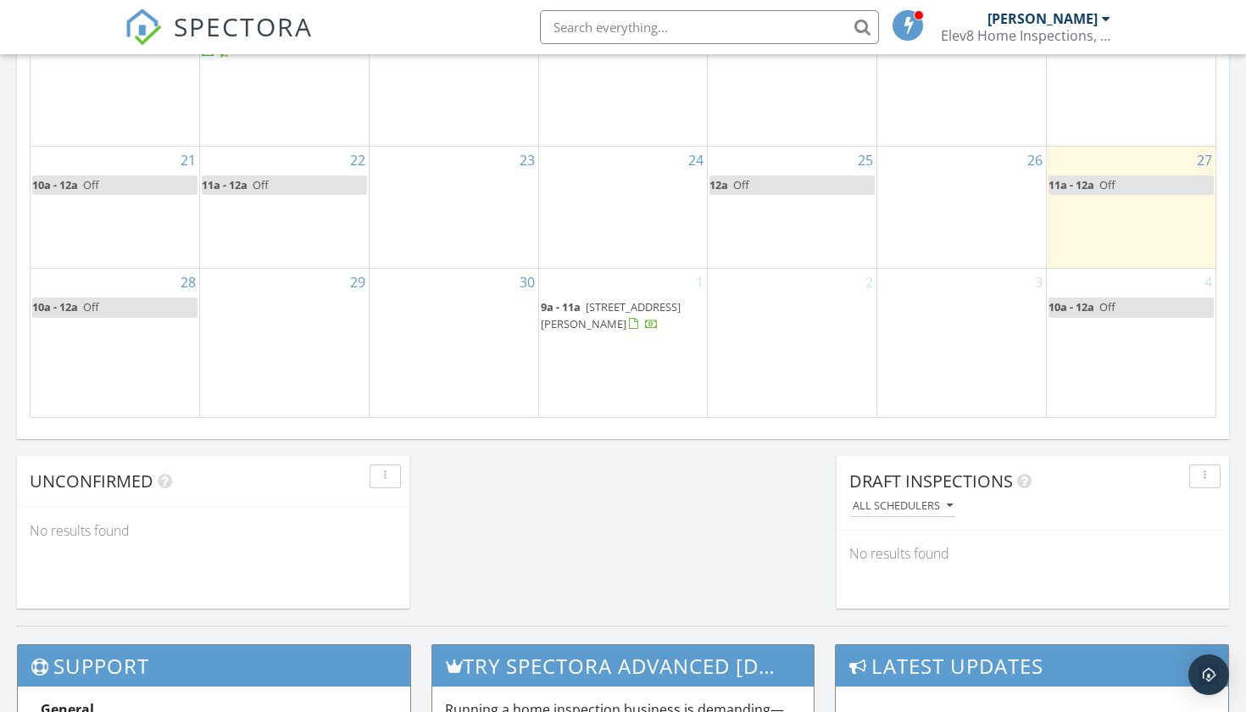
scroll to position [1287, 0]
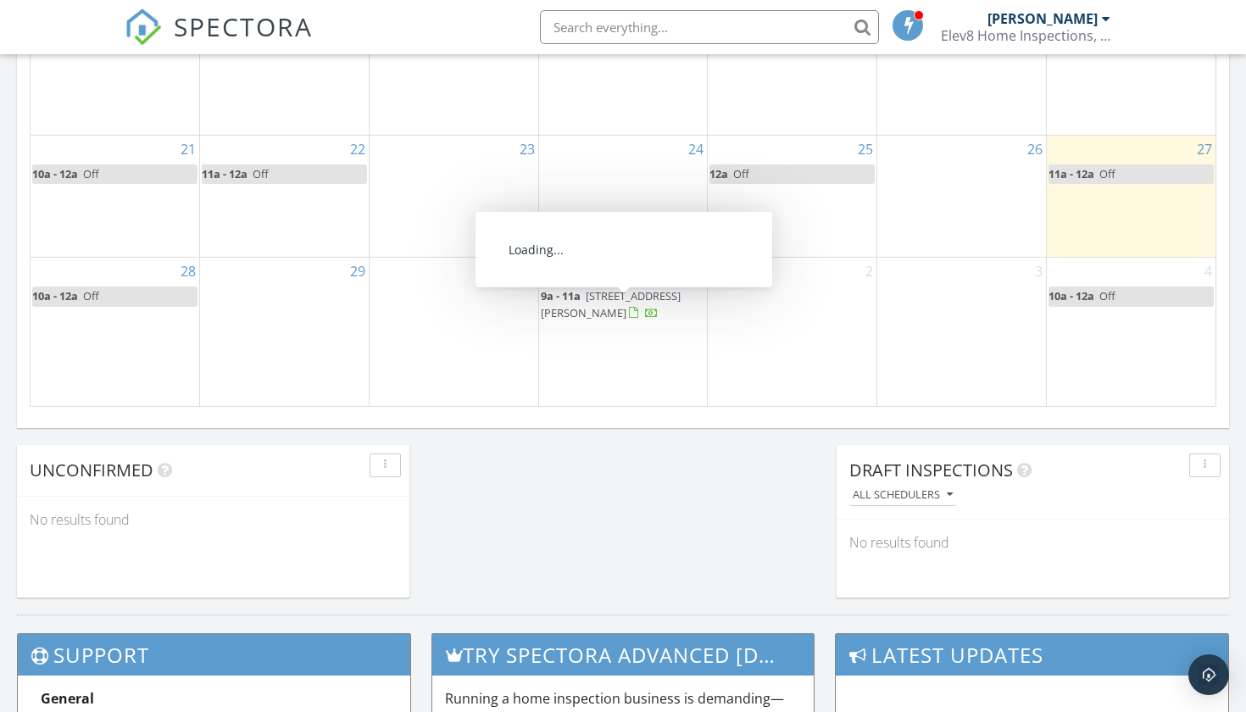
click at [607, 366] on div "1 9a - 11a 657 Lear Terrace, Deltona 32725" at bounding box center [623, 331] width 169 height 147
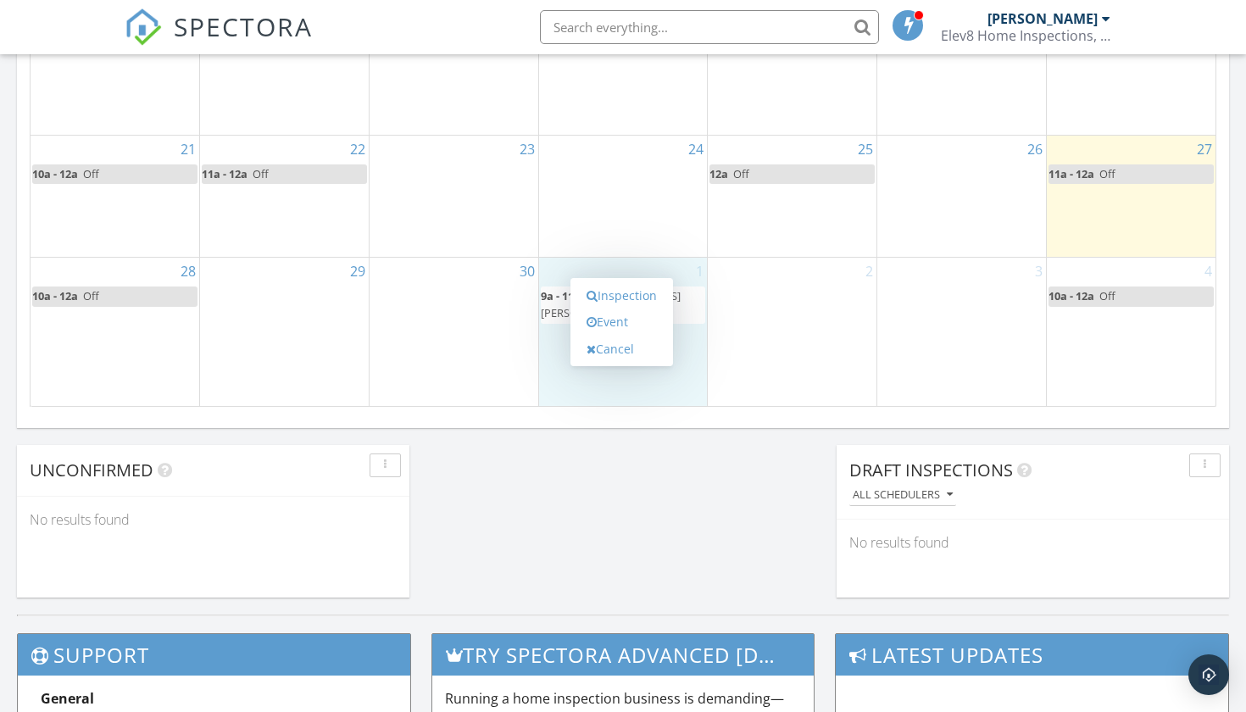
click at [746, 274] on div "2" at bounding box center [792, 331] width 169 height 147
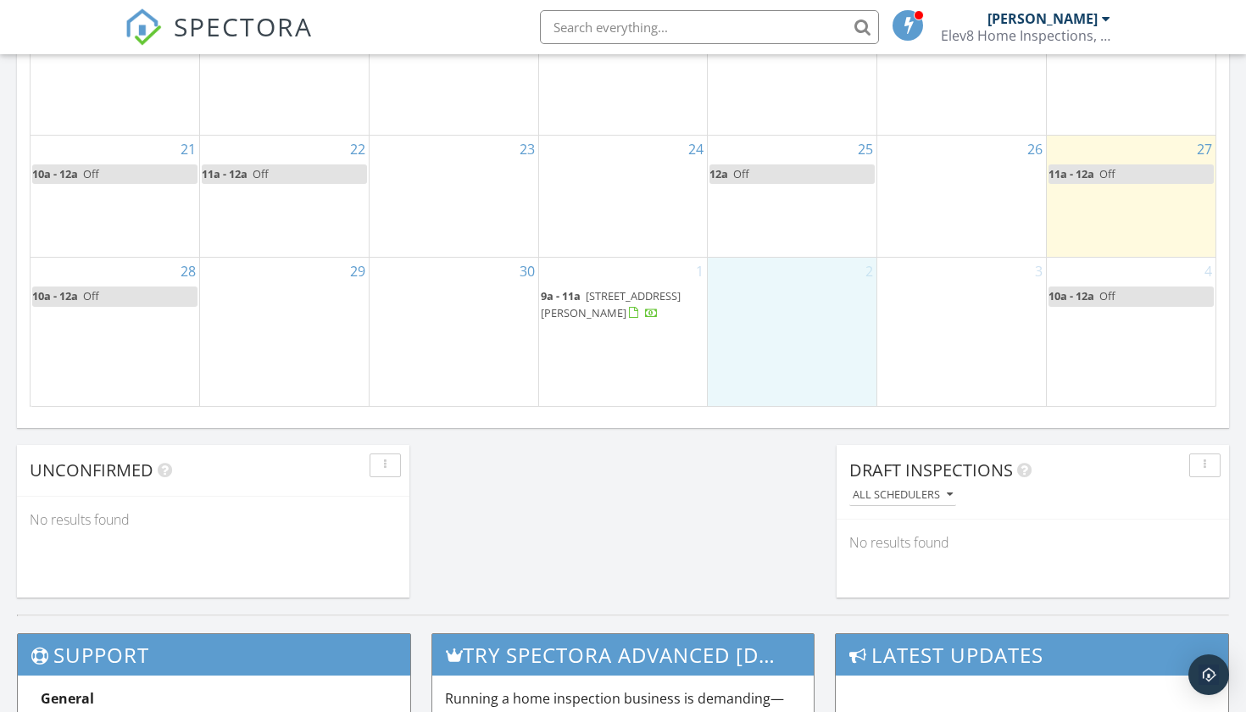
click at [629, 319] on div at bounding box center [633, 313] width 9 height 11
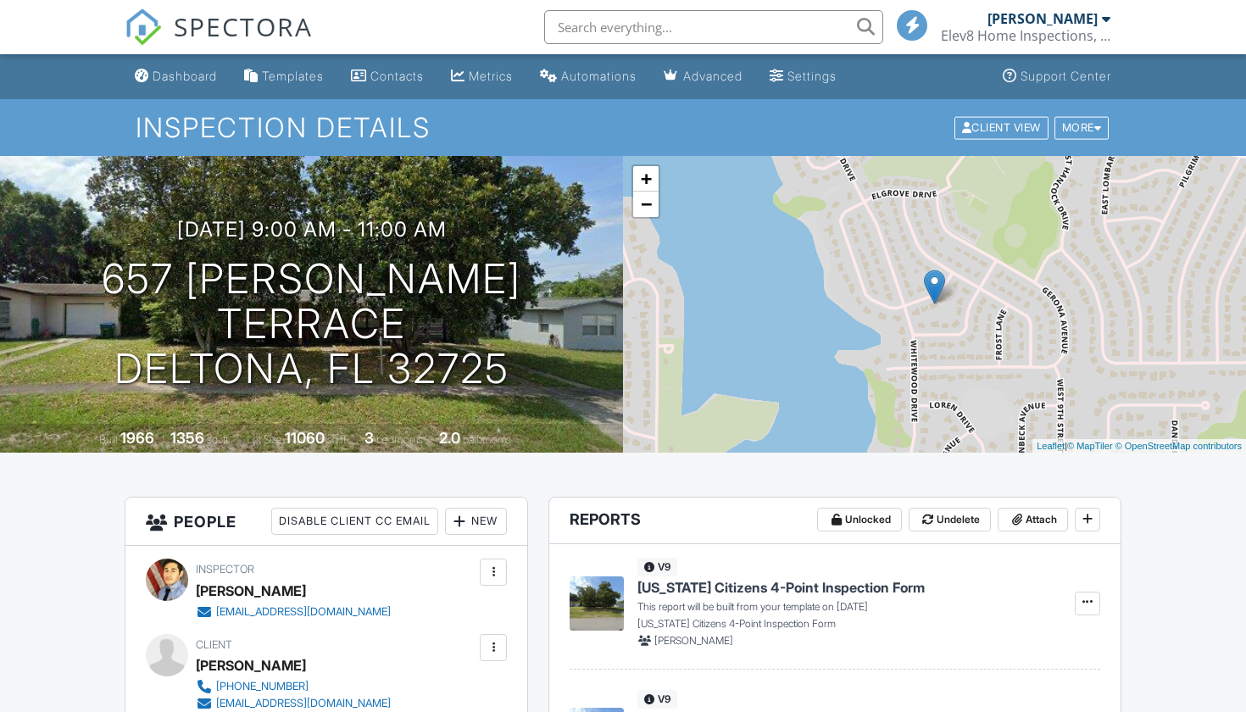
scroll to position [222, 0]
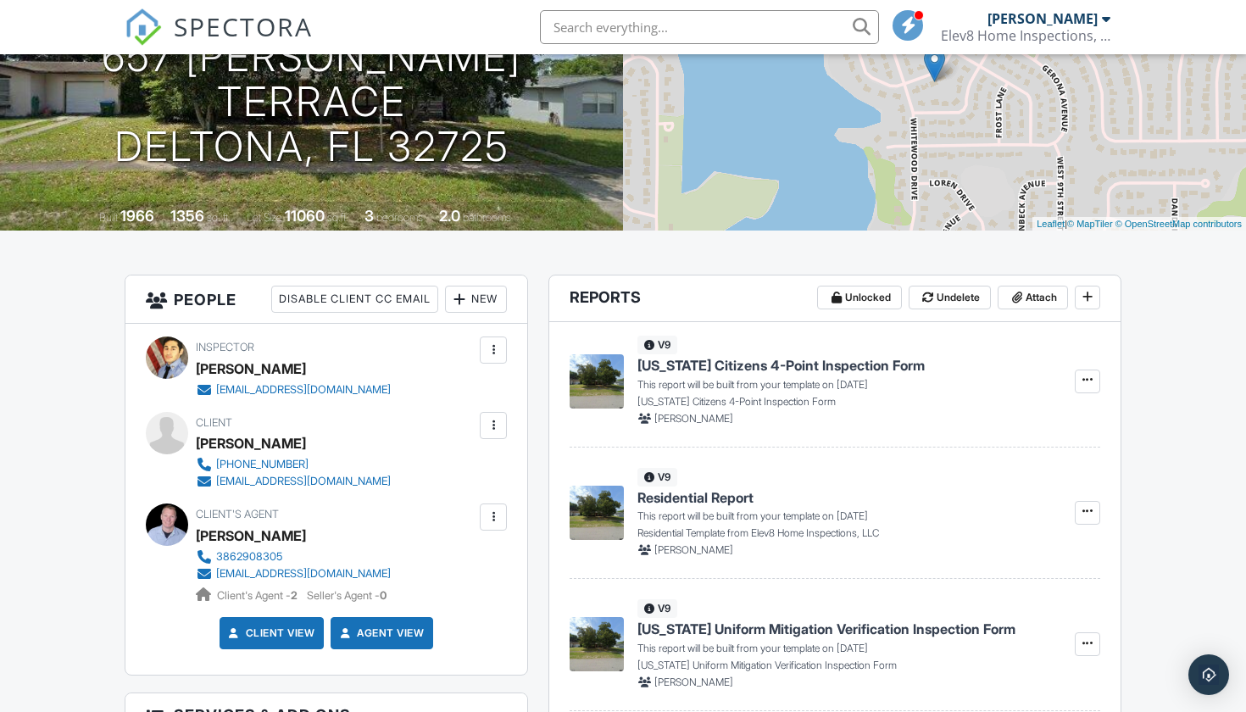
click at [729, 504] on span "Residential Report" at bounding box center [695, 497] width 116 height 19
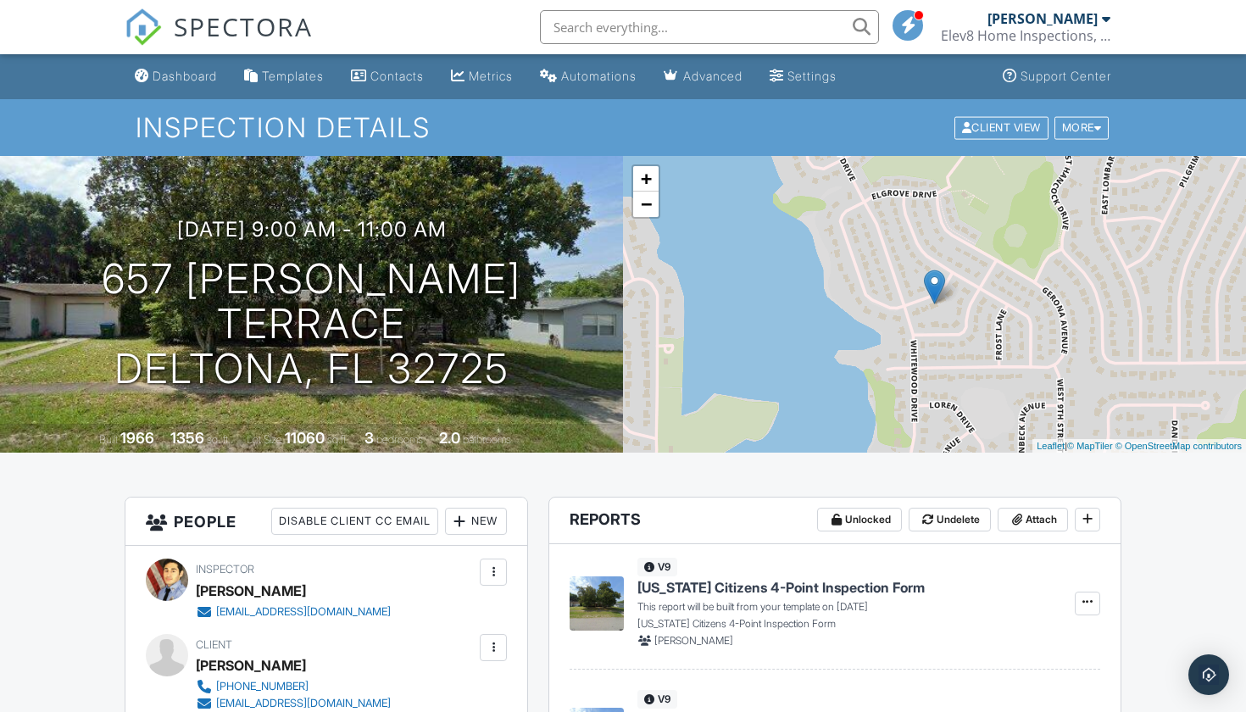
scroll to position [6, 0]
